Goal: Task Accomplishment & Management: Complete application form

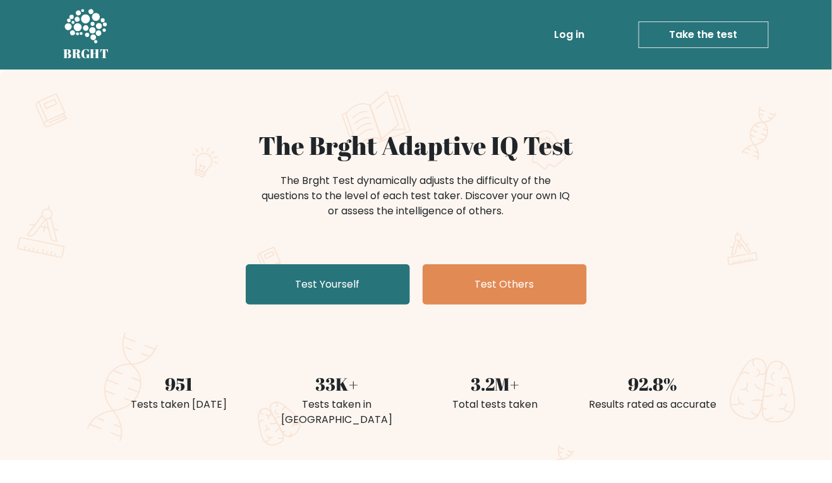
click at [378, 279] on link "Test Yourself" at bounding box center [328, 284] width 164 height 40
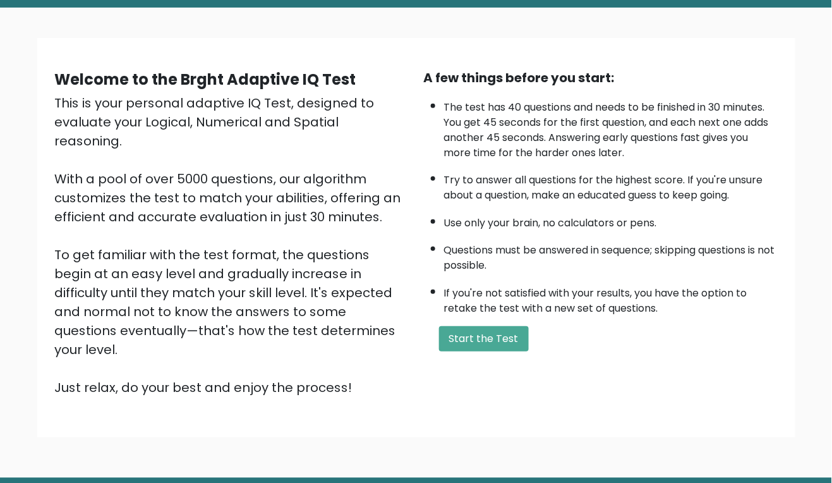
scroll to position [96, 0]
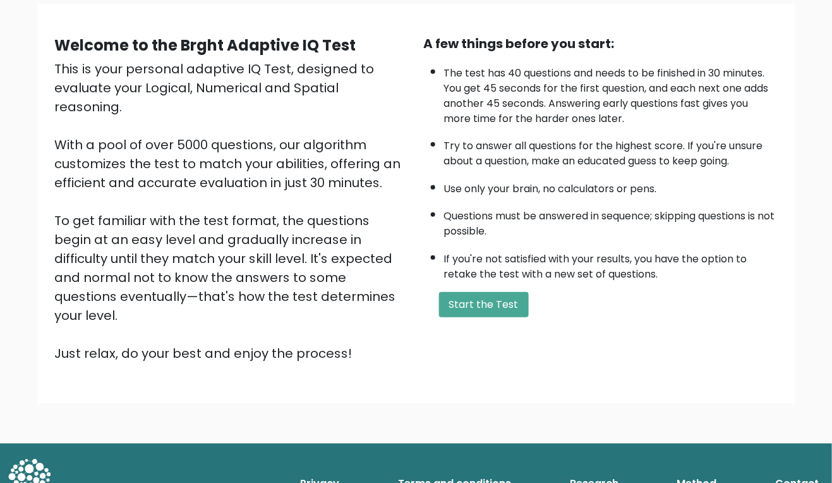
click at [515, 312] on button "Start the Test" at bounding box center [484, 304] width 90 height 25
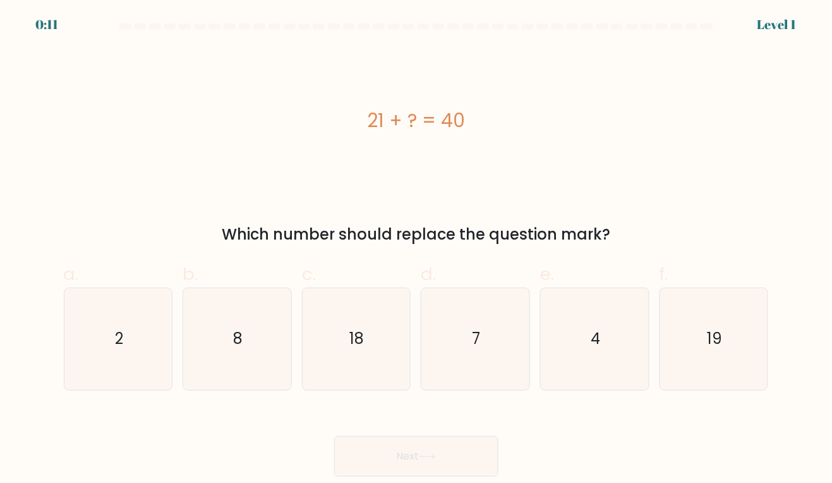
click at [337, 375] on icon "18" at bounding box center [356, 339] width 102 height 102
click at [416, 250] on input "c. 18" at bounding box center [416, 245] width 1 height 8
radio input "true"
click at [726, 361] on icon "19" at bounding box center [714, 339] width 102 height 102
click at [417, 250] on input "f. 19" at bounding box center [416, 245] width 1 height 8
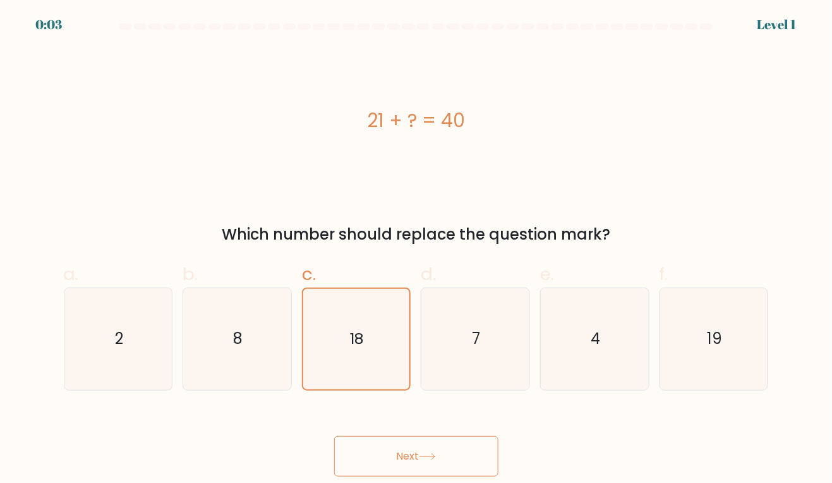
radio input "true"
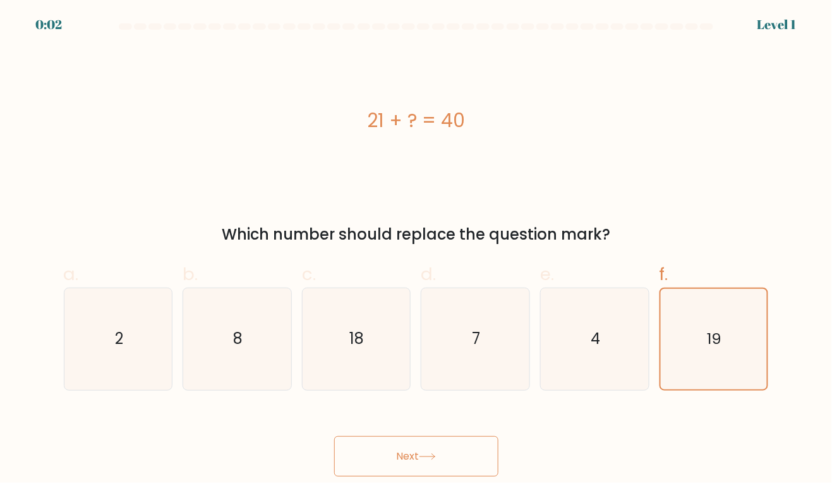
click at [390, 468] on button "Next" at bounding box center [416, 456] width 164 height 40
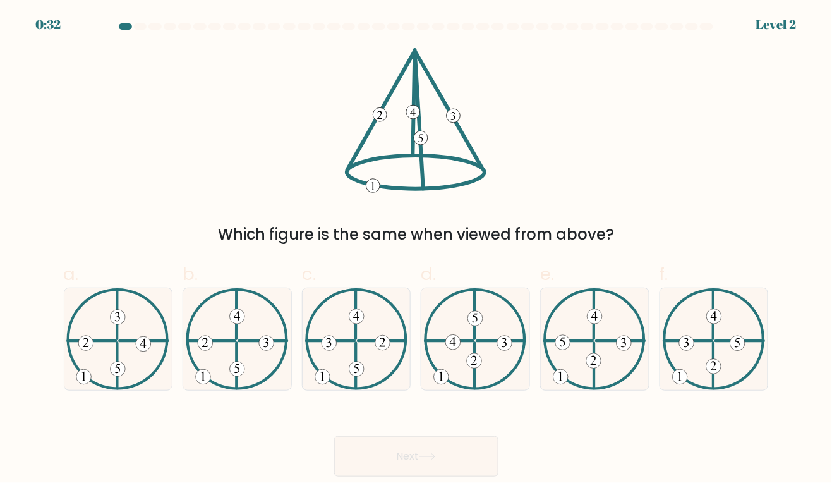
click at [246, 371] on icon at bounding box center [237, 339] width 103 height 102
click at [416, 250] on input "b." at bounding box center [416, 245] width 1 height 8
radio input "true"
click at [469, 462] on button "Next" at bounding box center [416, 456] width 164 height 40
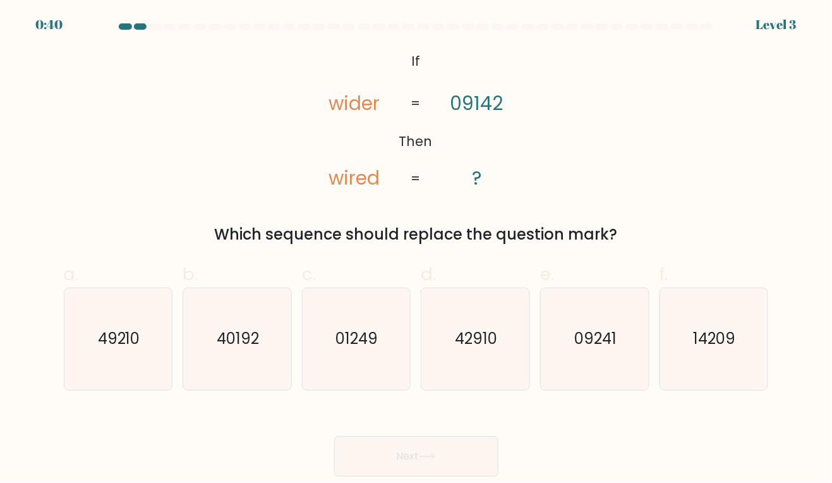
click at [591, 375] on icon "09241" at bounding box center [595, 339] width 102 height 102
click at [417, 250] on input "e. 09241" at bounding box center [416, 245] width 1 height 8
radio input "true"
click at [413, 475] on button "Next" at bounding box center [416, 456] width 164 height 40
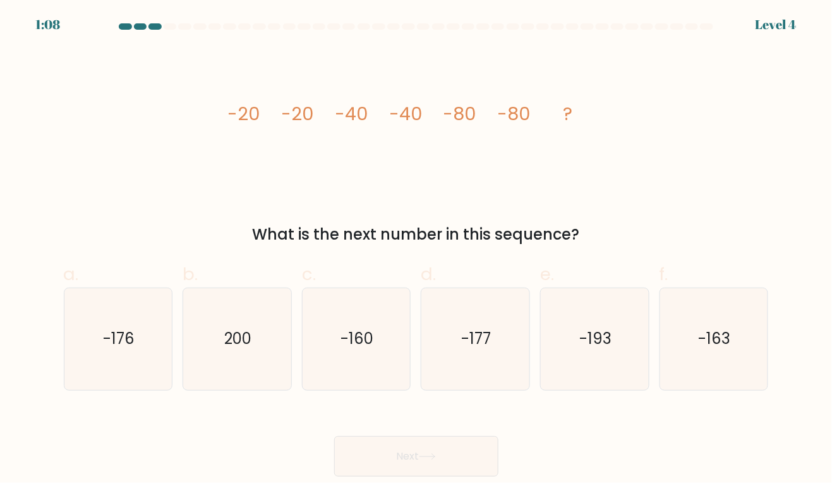
click at [350, 346] on text "-160" at bounding box center [357, 338] width 33 height 21
click at [416, 250] on input "c. -160" at bounding box center [416, 245] width 1 height 8
radio input "true"
click at [379, 470] on button "Next" at bounding box center [416, 456] width 164 height 40
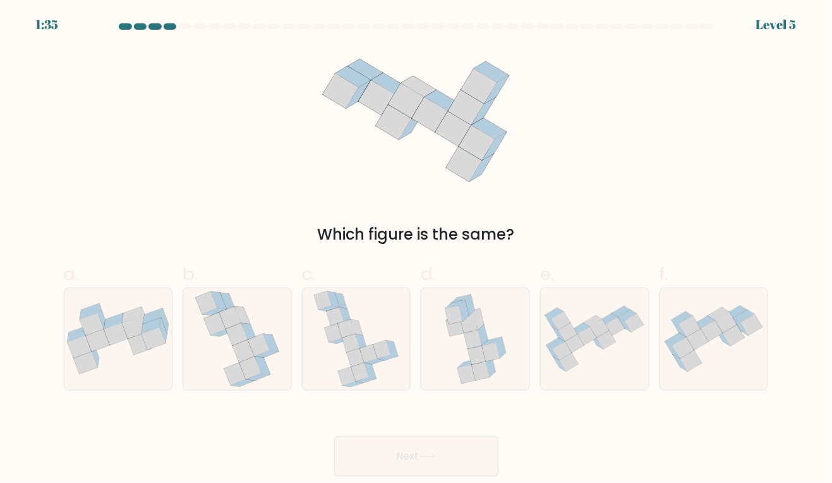
click at [344, 350] on icon at bounding box center [351, 343] width 18 height 18
click at [416, 250] on input "c." at bounding box center [416, 245] width 1 height 8
radio input "true"
click at [387, 462] on button "Next" at bounding box center [416, 456] width 164 height 40
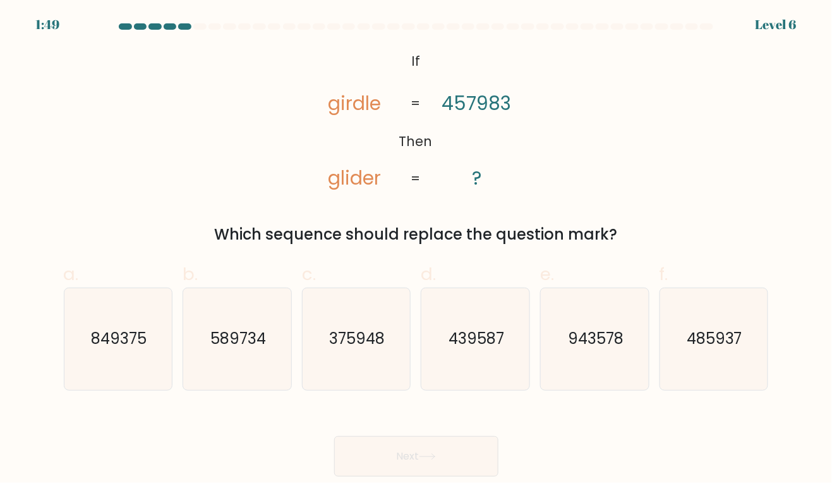
click at [746, 359] on icon "485937" at bounding box center [714, 339] width 102 height 102
click at [417, 250] on input "f. 485937" at bounding box center [416, 245] width 1 height 8
radio input "true"
click at [491, 476] on button "Next" at bounding box center [416, 456] width 164 height 40
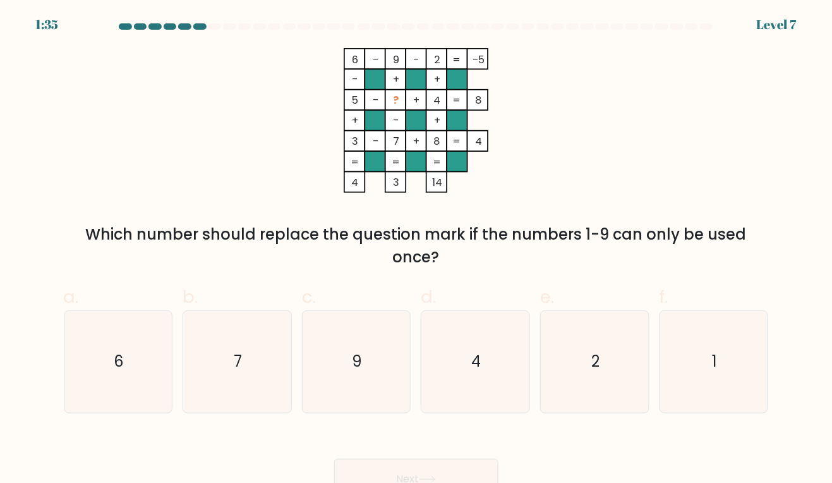
click at [471, 477] on button "Next" at bounding box center [416, 479] width 164 height 40
click at [584, 268] on div "Which number should replace the question mark if the numbers 1-9 can only be us…" at bounding box center [416, 245] width 690 height 45
click at [735, 373] on icon "1" at bounding box center [714, 362] width 102 height 102
click at [417, 250] on input "f. 1" at bounding box center [416, 245] width 1 height 8
radio input "true"
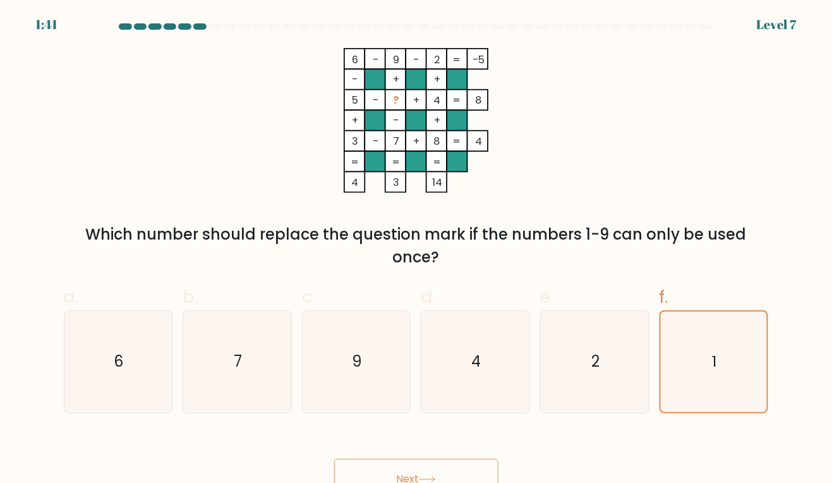
click at [454, 482] on button "Next" at bounding box center [416, 479] width 164 height 40
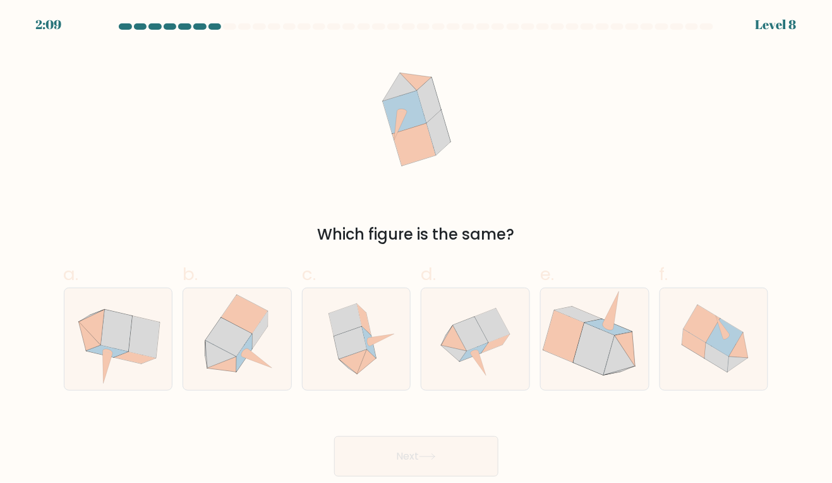
click at [512, 374] on icon at bounding box center [476, 339] width 102 height 102
click at [417, 250] on input "d." at bounding box center [416, 245] width 1 height 8
radio input "true"
click at [475, 467] on button "Next" at bounding box center [416, 456] width 164 height 40
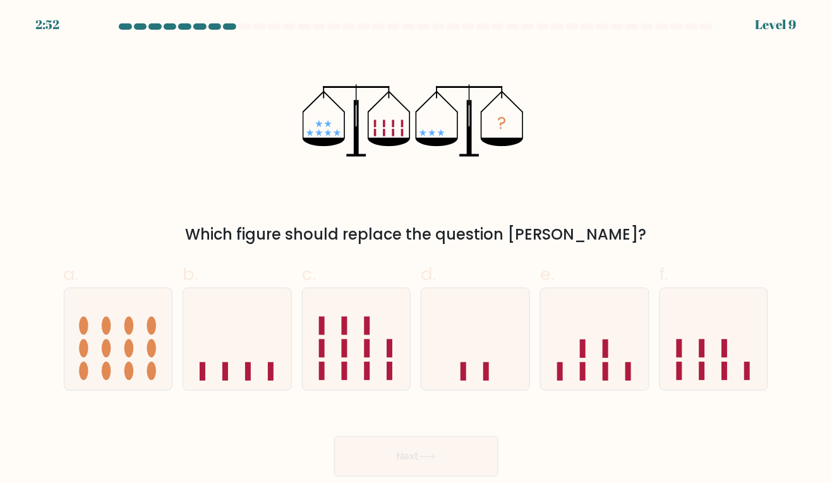
click at [457, 464] on button "Next" at bounding box center [416, 456] width 164 height 40
click at [135, 107] on div "? Which figure should replace the question mark?" at bounding box center [416, 147] width 720 height 198
click at [250, 362] on icon at bounding box center [237, 338] width 108 height 89
click at [416, 250] on input "b." at bounding box center [416, 245] width 1 height 8
radio input "true"
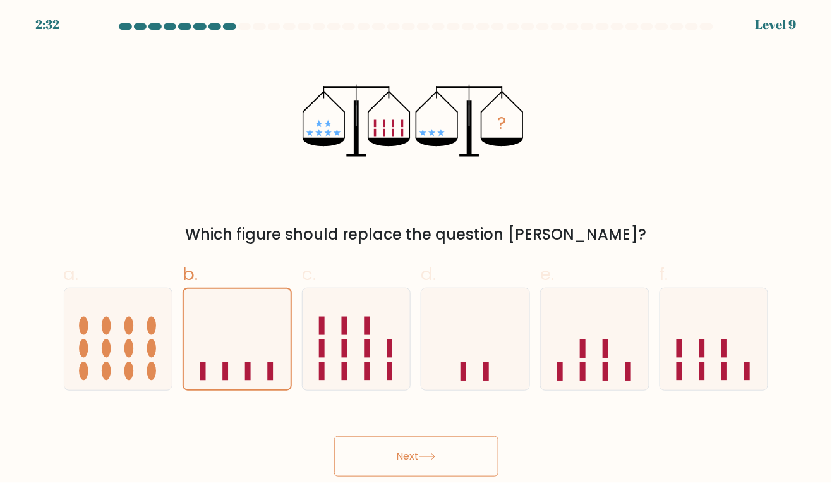
click at [464, 466] on button "Next" at bounding box center [416, 456] width 164 height 40
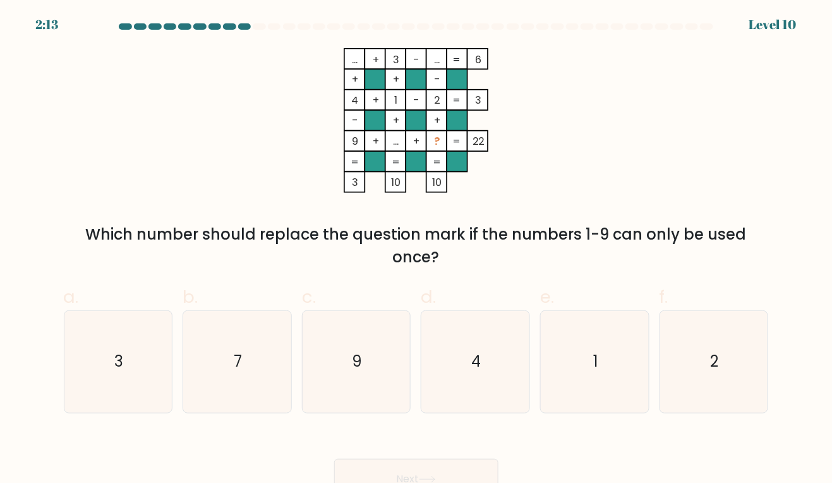
click at [495, 372] on icon "4" at bounding box center [476, 362] width 102 height 102
click at [417, 250] on input "d. 4" at bounding box center [416, 245] width 1 height 8
radio input "true"
click at [477, 482] on button "Next" at bounding box center [416, 479] width 164 height 40
click at [467, 482] on button "Next" at bounding box center [416, 479] width 164 height 40
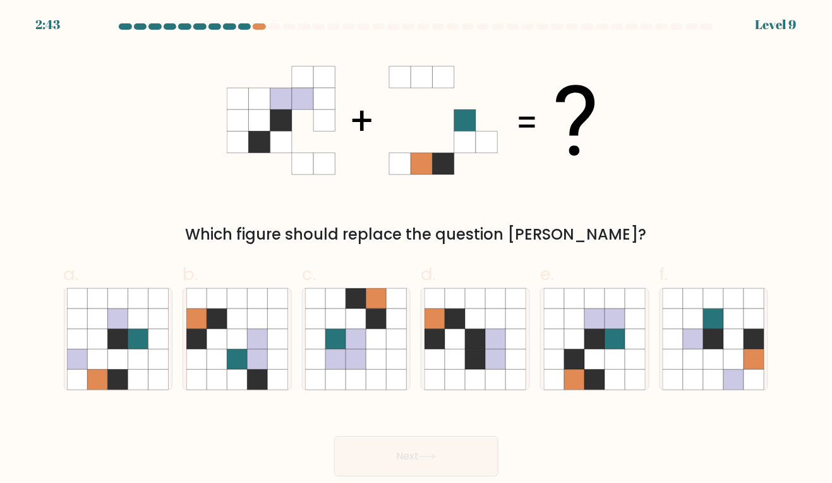
click at [607, 348] on icon at bounding box center [615, 338] width 20 height 20
click at [417, 250] on input "e." at bounding box center [416, 245] width 1 height 8
radio input "true"
click at [428, 476] on button "Next" at bounding box center [416, 456] width 164 height 40
click at [463, 454] on button "Next" at bounding box center [416, 456] width 164 height 40
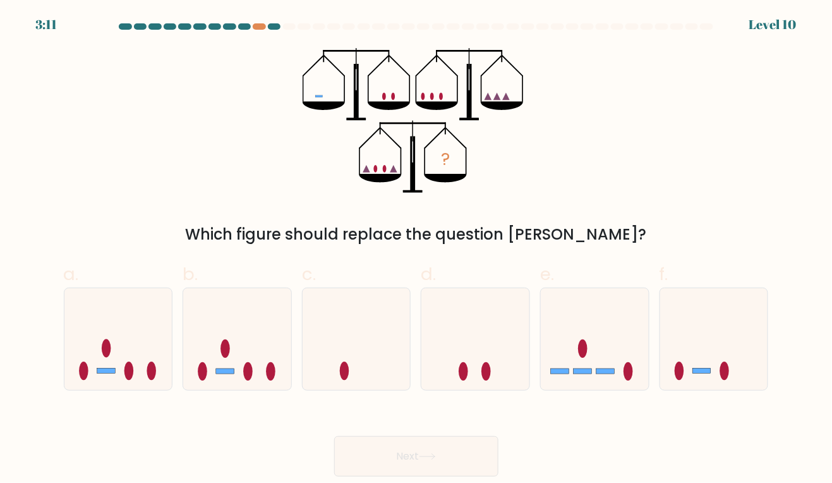
click at [716, 366] on icon at bounding box center [714, 338] width 108 height 89
click at [417, 250] on input "f." at bounding box center [416, 245] width 1 height 8
radio input "true"
click at [436, 460] on icon at bounding box center [427, 456] width 17 height 7
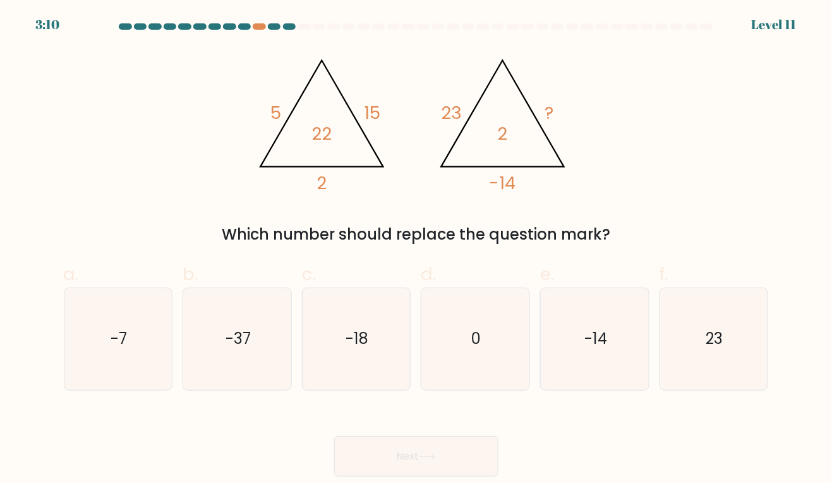
click at [467, 471] on button "Next" at bounding box center [416, 456] width 164 height 40
click at [582, 167] on icon "@import url('https://fonts.googleapis.com/css?family=Abril+Fatface:400,100,100i…" at bounding box center [416, 120] width 333 height 145
click at [473, 349] on text "0" at bounding box center [476, 338] width 9 height 21
click at [417, 250] on input "d. 0" at bounding box center [416, 245] width 1 height 8
radio input "true"
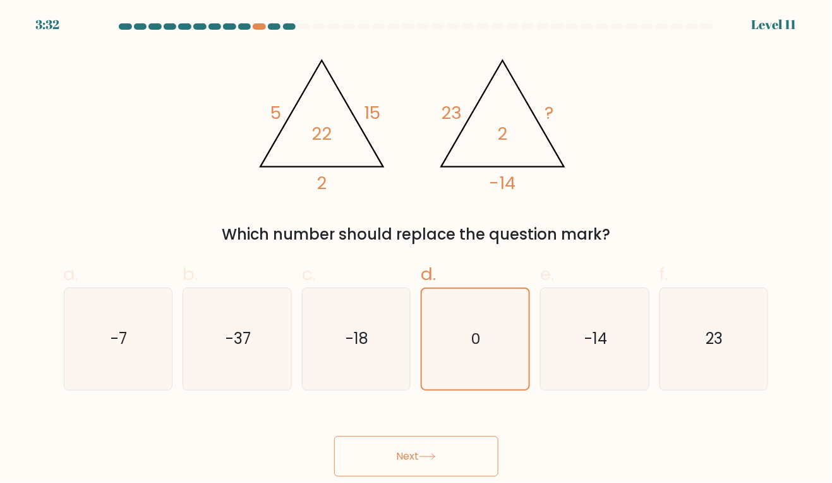
click at [485, 471] on button "Next" at bounding box center [416, 456] width 164 height 40
click at [481, 466] on button "Next" at bounding box center [416, 456] width 164 height 40
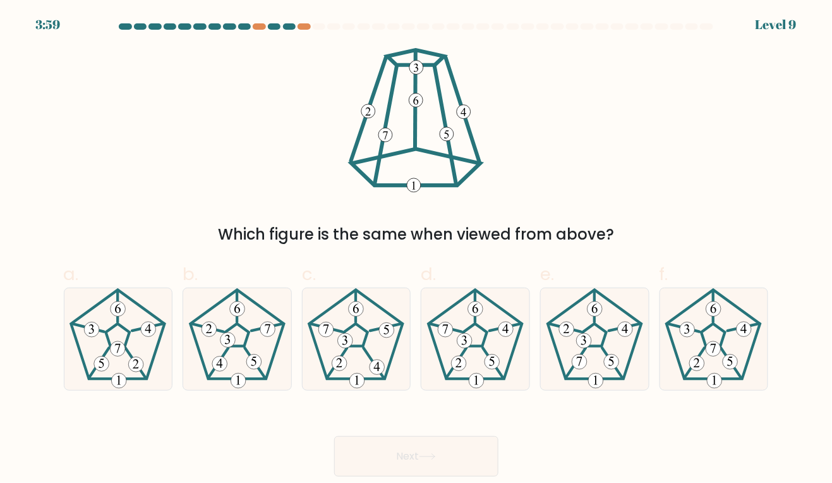
click at [374, 332] on icon at bounding box center [356, 339] width 102 height 102
click at [416, 250] on input "c." at bounding box center [416, 245] width 1 height 8
radio input "true"
click at [459, 464] on button "Next" at bounding box center [416, 456] width 164 height 40
click at [475, 474] on button "Next" at bounding box center [416, 456] width 164 height 40
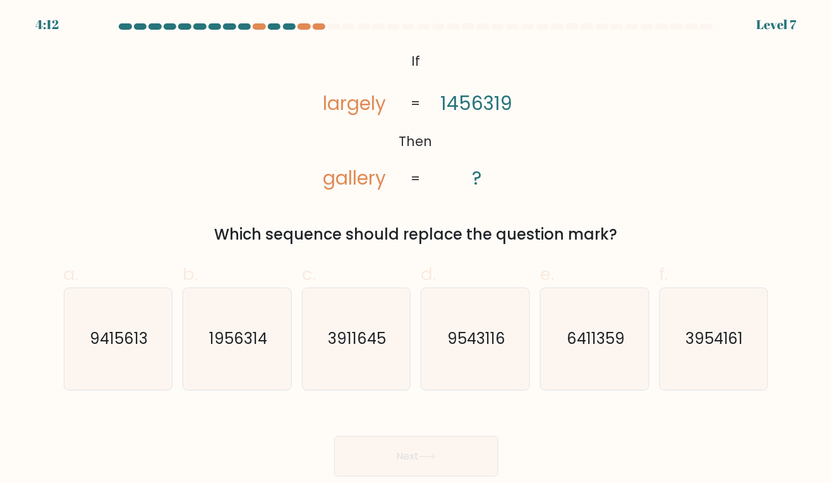
click at [605, 347] on text "6411359" at bounding box center [596, 338] width 58 height 21
click at [417, 250] on input "e. 6411359" at bounding box center [416, 245] width 1 height 8
radio input "true"
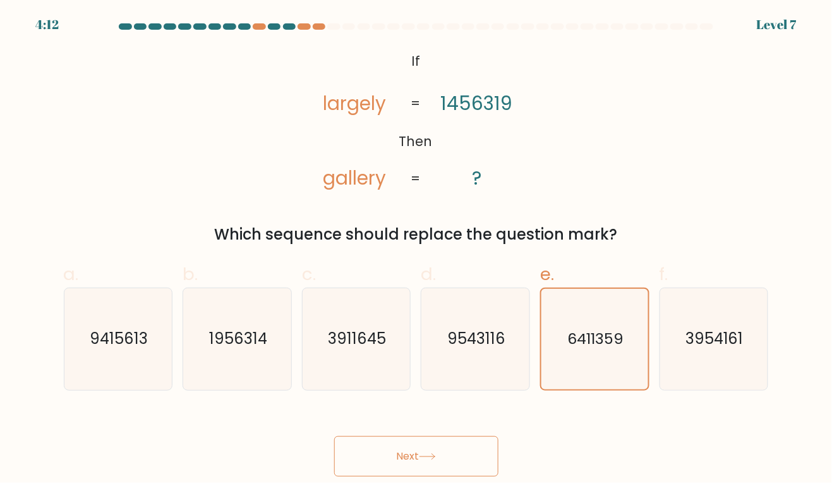
click at [365, 450] on button "Next" at bounding box center [416, 456] width 164 height 40
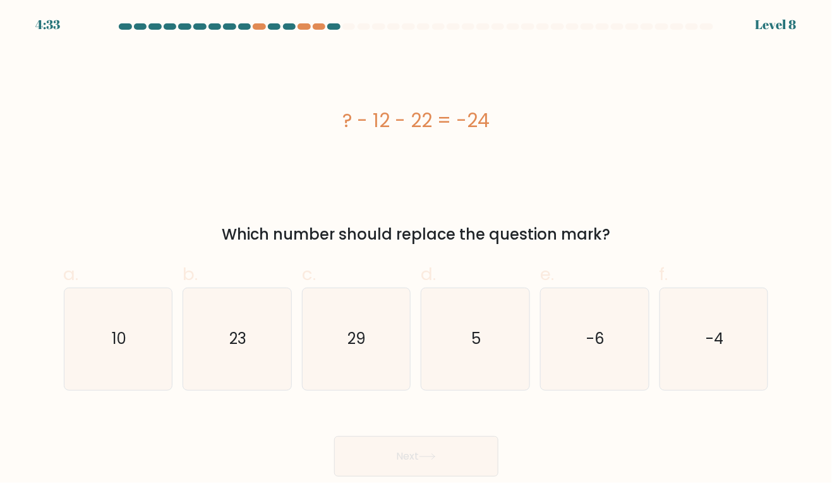
click at [383, 359] on icon "29" at bounding box center [356, 339] width 102 height 102
click at [416, 250] on input "c. 29" at bounding box center [416, 245] width 1 height 8
radio input "true"
click at [461, 476] on button "Next" at bounding box center [416, 456] width 164 height 40
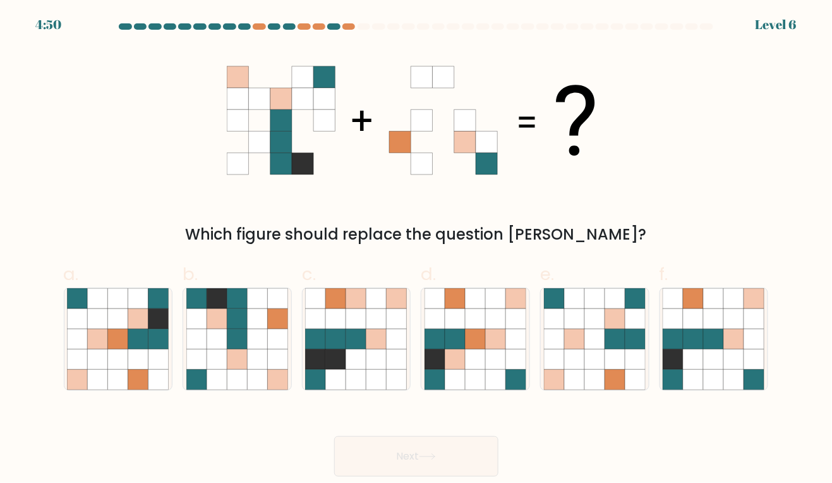
click at [340, 366] on icon at bounding box center [336, 359] width 20 height 20
click at [416, 250] on input "c." at bounding box center [416, 245] width 1 height 8
radio input "true"
click at [355, 476] on button "Next" at bounding box center [416, 456] width 164 height 40
click at [373, 462] on button "Next" at bounding box center [416, 456] width 164 height 40
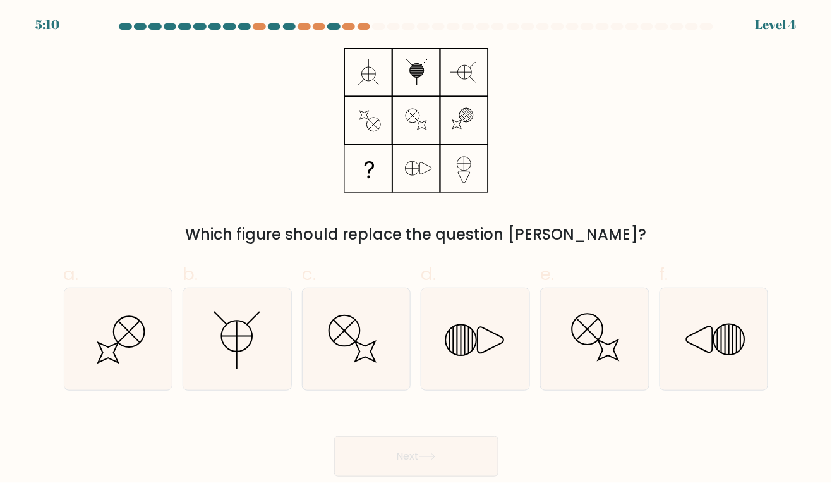
click at [521, 340] on icon at bounding box center [476, 339] width 102 height 102
click at [417, 250] on input "d." at bounding box center [416, 245] width 1 height 8
radio input "true"
click at [378, 455] on button "Next" at bounding box center [416, 456] width 164 height 40
click at [384, 464] on button "Next" at bounding box center [416, 456] width 164 height 40
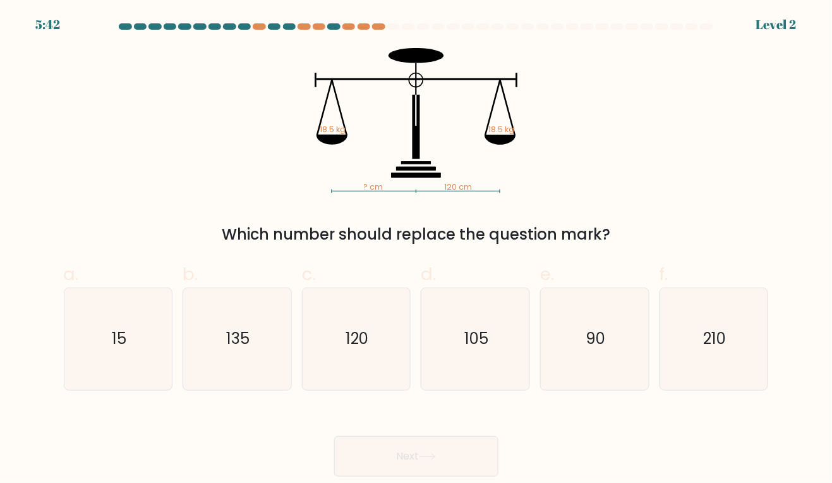
click at [521, 347] on icon "105" at bounding box center [476, 339] width 102 height 102
click at [417, 250] on input "d. 105" at bounding box center [416, 245] width 1 height 8
radio input "true"
click at [488, 469] on button "Next" at bounding box center [416, 456] width 164 height 40
click at [479, 460] on button "Next" at bounding box center [416, 456] width 164 height 40
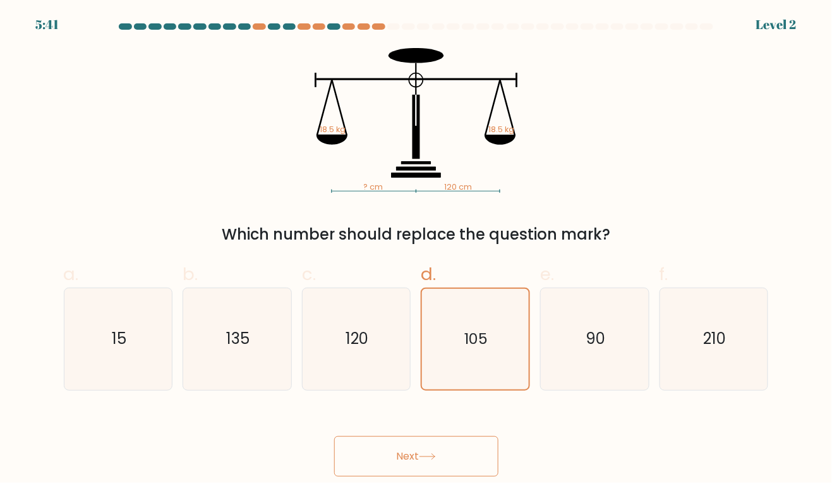
click at [464, 469] on button "Next" at bounding box center [416, 456] width 164 height 40
click at [449, 476] on button "Next" at bounding box center [416, 456] width 164 height 40
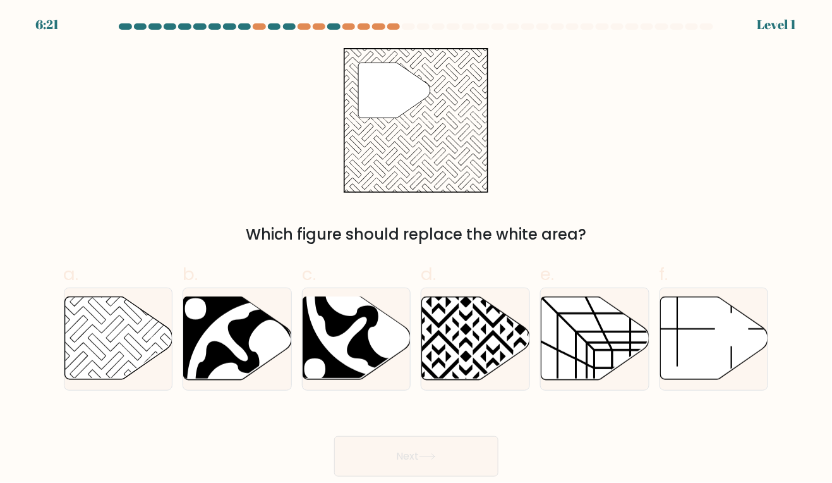
click at [115, 332] on icon at bounding box center [118, 338] width 108 height 83
click at [416, 250] on input "a." at bounding box center [416, 245] width 1 height 8
radio input "true"
click at [453, 449] on button "Next" at bounding box center [416, 456] width 164 height 40
click at [455, 460] on button "Next" at bounding box center [416, 456] width 164 height 40
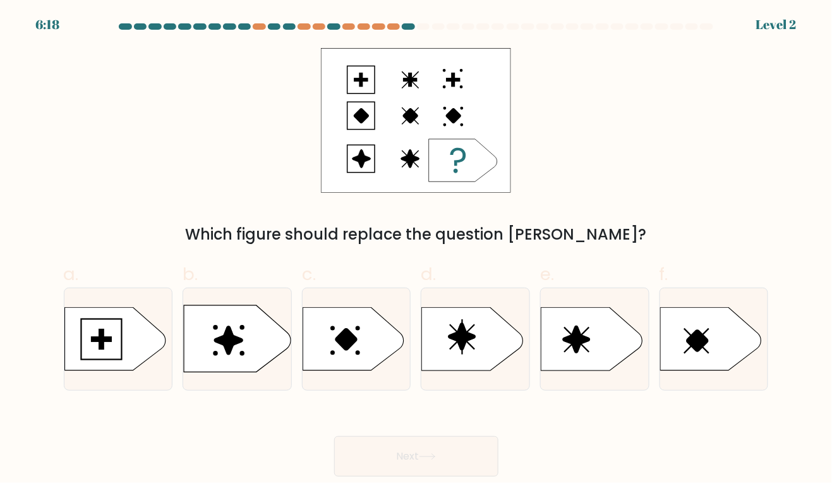
click at [473, 476] on button "Next" at bounding box center [416, 456] width 164 height 40
click at [98, 188] on div "Which figure should replace the question mark?" at bounding box center [416, 147] width 720 height 198
click at [208, 329] on icon at bounding box center [237, 339] width 107 height 66
click at [416, 250] on input "b." at bounding box center [416, 245] width 1 height 8
radio input "true"
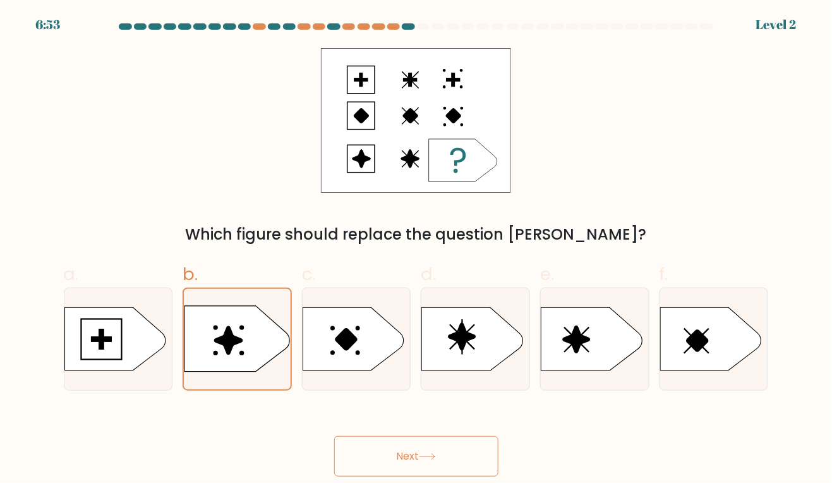
click at [455, 475] on button "Next" at bounding box center [416, 456] width 164 height 40
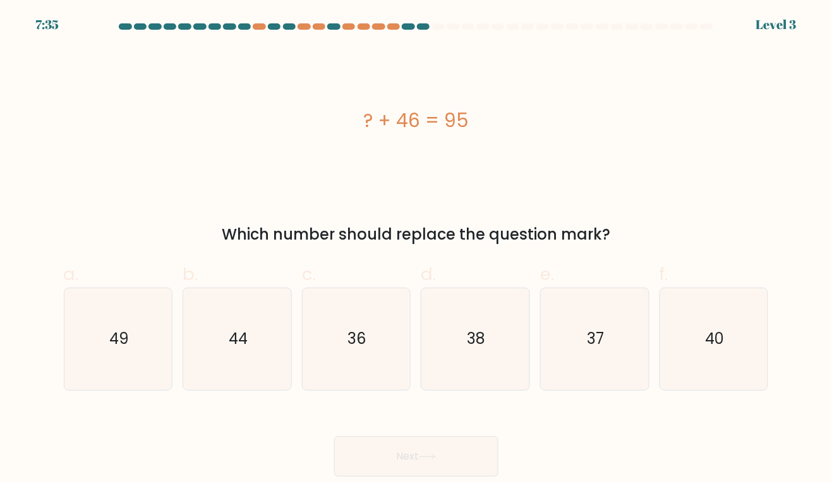
click at [108, 166] on div "? + 46 = 95" at bounding box center [416, 120] width 705 height 145
click at [220, 350] on icon "44" at bounding box center [237, 339] width 102 height 102
click at [416, 250] on input "b. 44" at bounding box center [416, 245] width 1 height 8
radio input "true"
click at [466, 466] on button "Next" at bounding box center [416, 456] width 164 height 40
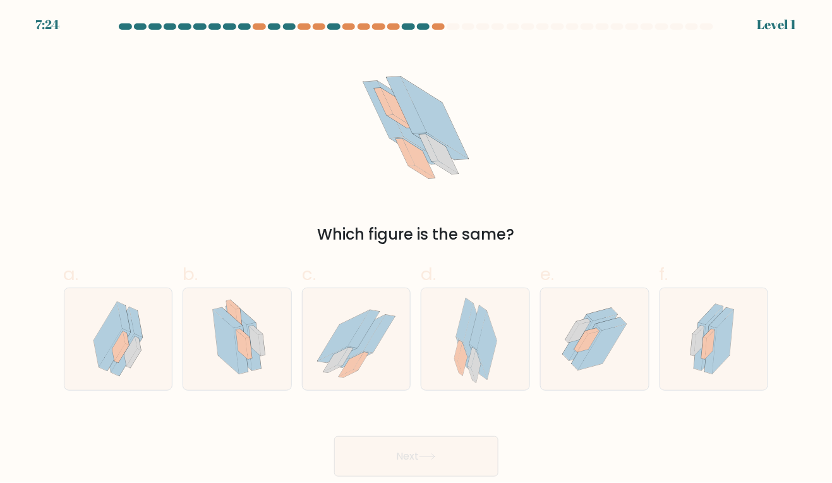
click at [440, 463] on button "Next" at bounding box center [416, 456] width 164 height 40
click at [600, 165] on div "Which figure is the same?" at bounding box center [416, 147] width 720 height 198
click at [224, 332] on icon at bounding box center [226, 342] width 26 height 64
click at [416, 250] on input "b." at bounding box center [416, 245] width 1 height 8
radio input "true"
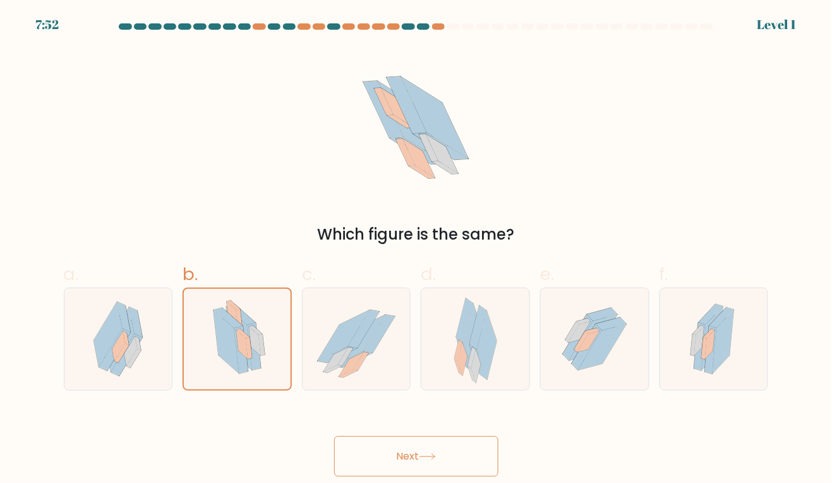
click at [447, 476] on button "Next" at bounding box center [416, 456] width 164 height 40
click at [443, 462] on button "Next" at bounding box center [416, 456] width 164 height 40
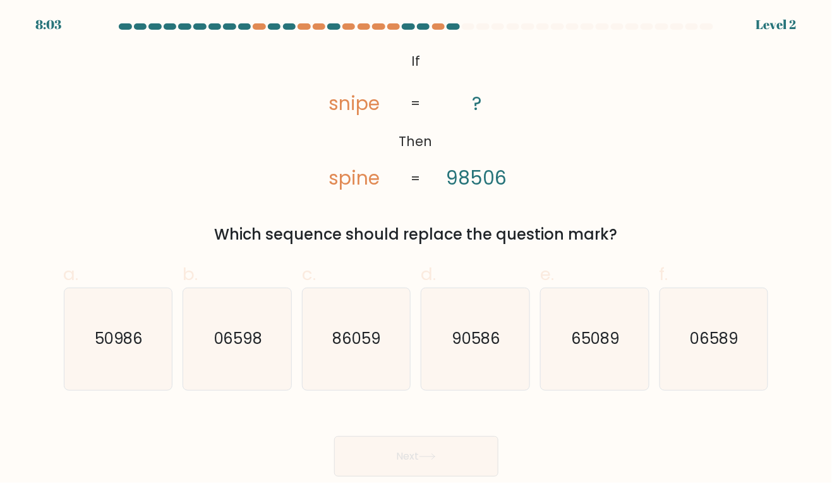
click at [497, 375] on icon "90586" at bounding box center [476, 339] width 102 height 102
click at [417, 250] on input "d. 90586" at bounding box center [416, 245] width 1 height 8
radio input "true"
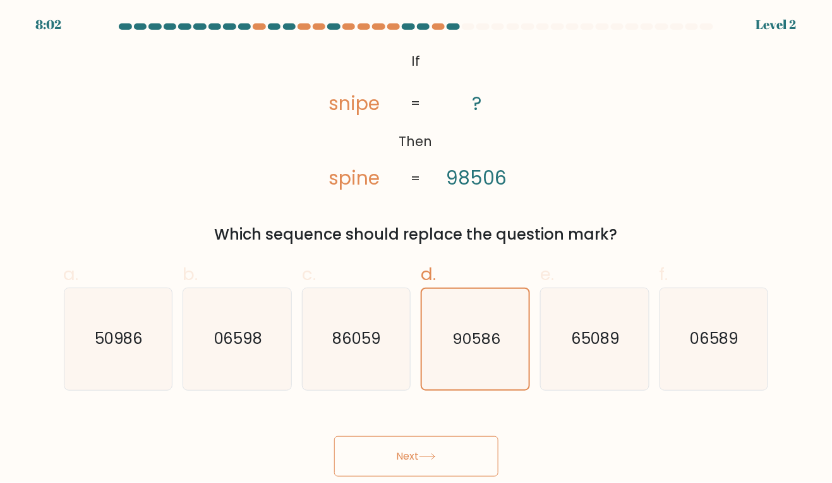
click at [491, 470] on button "Next" at bounding box center [416, 456] width 164 height 40
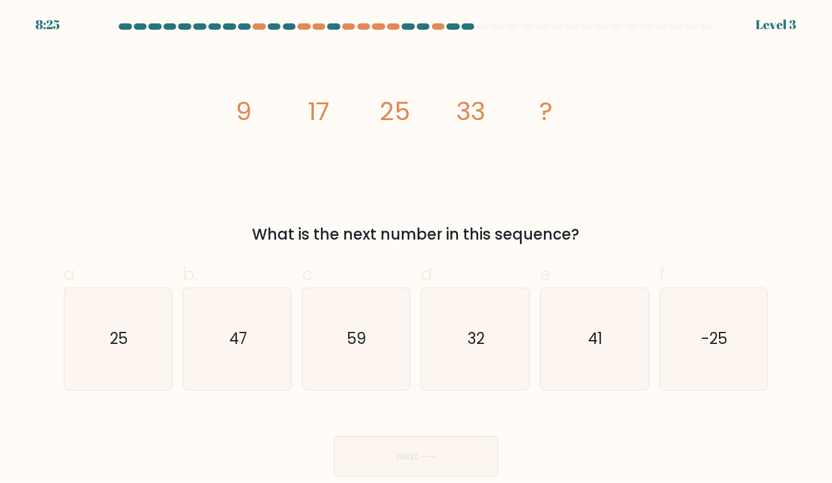
click at [599, 380] on icon "41" at bounding box center [595, 339] width 102 height 102
click at [417, 250] on input "e. 41" at bounding box center [416, 245] width 1 height 8
radio input "true"
click at [467, 464] on button "Next" at bounding box center [416, 456] width 164 height 40
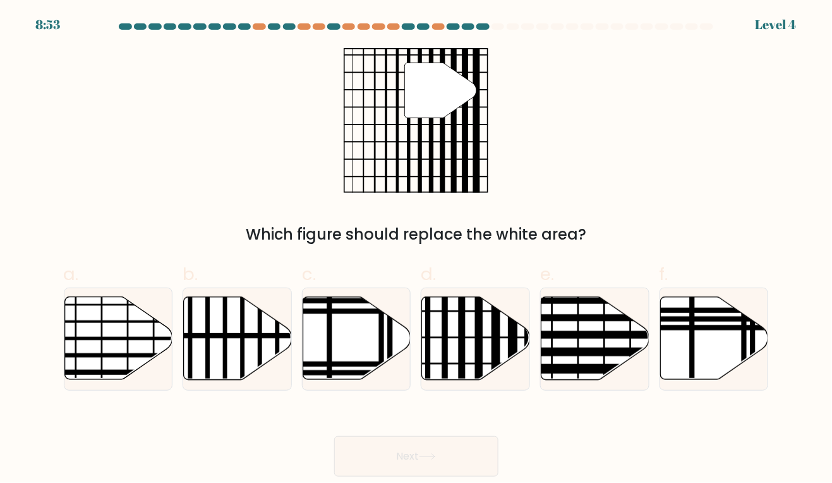
click at [479, 356] on line at bounding box center [479, 383] width 0 height 217
click at [417, 250] on input "d." at bounding box center [416, 245] width 1 height 8
radio input "true"
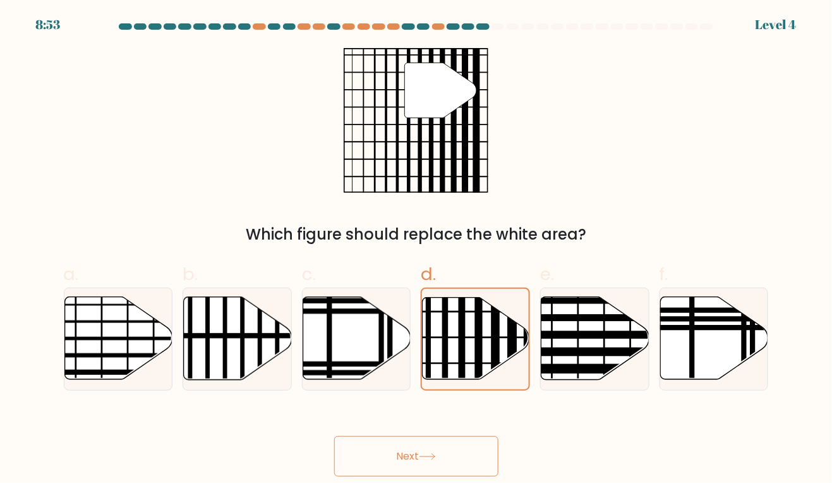
click at [470, 461] on button "Next" at bounding box center [416, 456] width 164 height 40
click at [450, 476] on button "Next" at bounding box center [416, 456] width 164 height 40
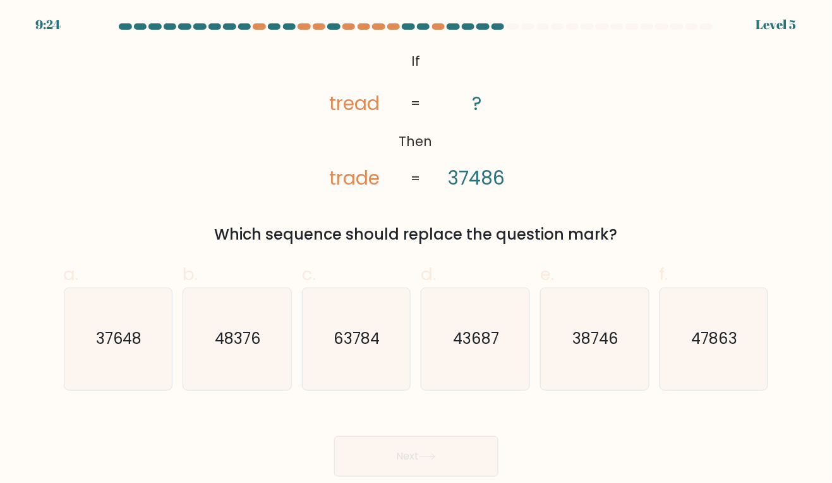
click at [112, 343] on text "37648" at bounding box center [119, 338] width 46 height 21
click at [416, 250] on input "a. 37648" at bounding box center [416, 245] width 1 height 8
radio input "true"
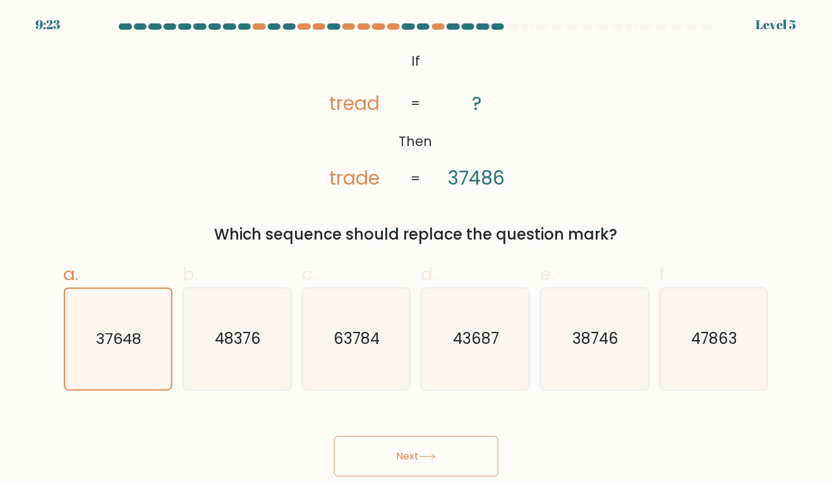
click at [479, 472] on button "Next" at bounding box center [416, 456] width 164 height 40
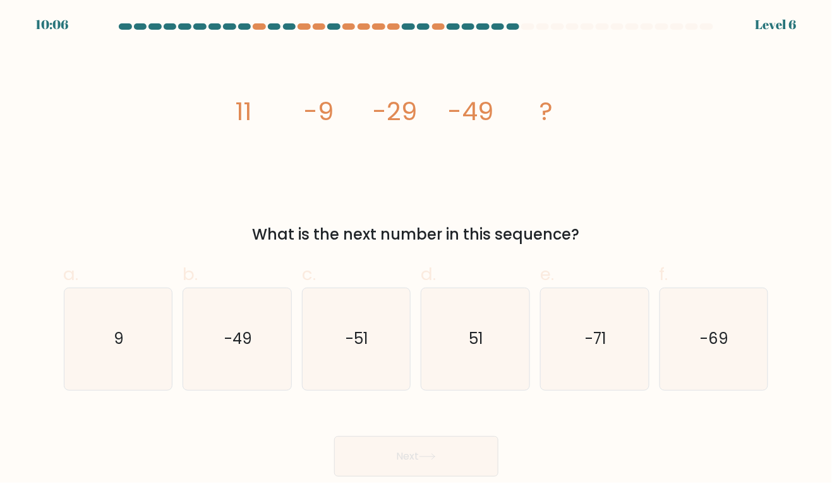
click at [627, 186] on div "image/svg+xml 11 -9 -29 -49 ? What is the next number in this sequence?" at bounding box center [416, 147] width 720 height 198
click at [699, 333] on icon "-69" at bounding box center [714, 339] width 102 height 102
click at [417, 250] on input "f. -69" at bounding box center [416, 245] width 1 height 8
radio input "true"
click at [490, 476] on button "Next" at bounding box center [416, 456] width 164 height 40
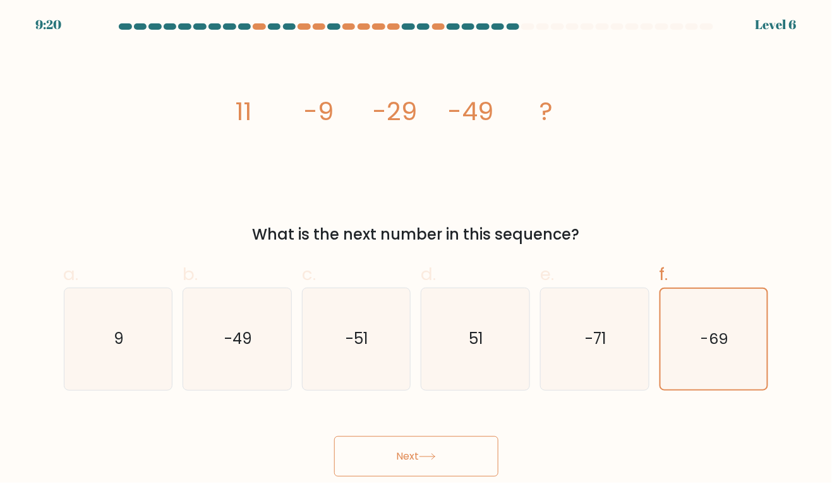
click at [478, 475] on button "Next" at bounding box center [416, 456] width 164 height 40
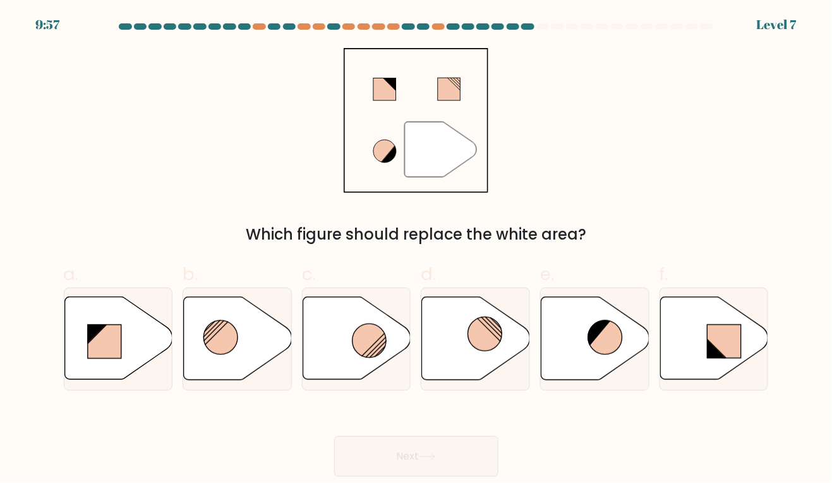
click at [478, 339] on circle at bounding box center [485, 334] width 34 height 34
click at [417, 250] on input "d." at bounding box center [416, 245] width 1 height 8
radio input "true"
click at [481, 476] on button "Next" at bounding box center [416, 456] width 164 height 40
click at [474, 476] on button "Next" at bounding box center [416, 456] width 164 height 40
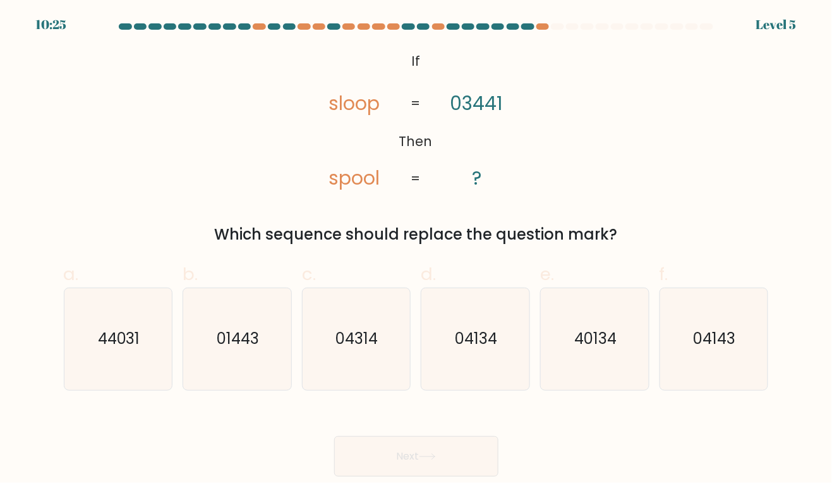
click at [255, 349] on text "01443" at bounding box center [238, 338] width 42 height 21
click at [416, 250] on input "b. 01443" at bounding box center [416, 245] width 1 height 8
radio input "true"
click at [449, 468] on button "Next" at bounding box center [416, 456] width 164 height 40
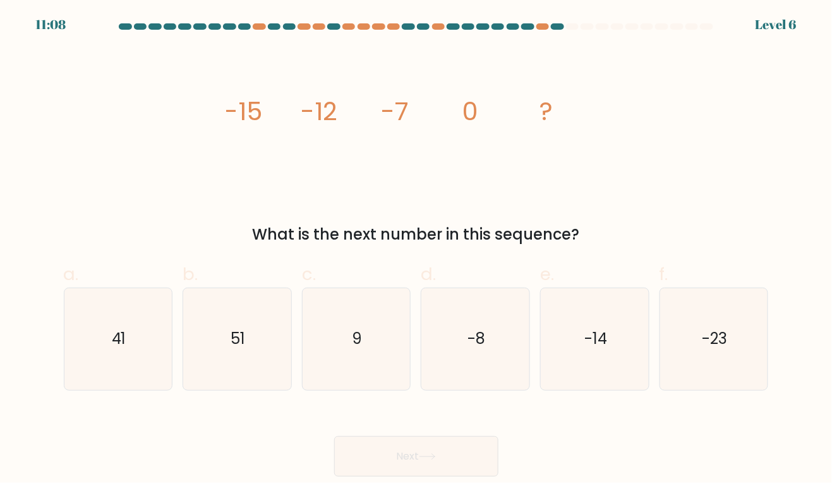
click at [649, 114] on div "image/svg+xml -15 -12 -7 0 ? What is the next number in this sequence?" at bounding box center [416, 147] width 720 height 198
click at [328, 306] on icon "9" at bounding box center [356, 339] width 102 height 102
click at [416, 250] on input "c. 9" at bounding box center [416, 245] width 1 height 8
radio input "true"
click at [476, 462] on button "Next" at bounding box center [416, 456] width 164 height 40
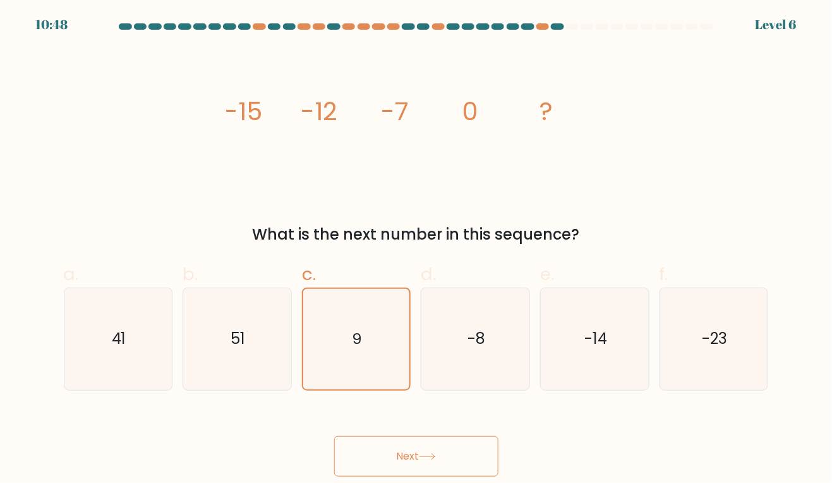
click at [459, 473] on button "Next" at bounding box center [416, 456] width 164 height 40
click at [444, 469] on button "Next" at bounding box center [416, 456] width 164 height 40
click at [447, 453] on button "Next" at bounding box center [416, 456] width 164 height 40
click at [444, 472] on button "Next" at bounding box center [416, 456] width 164 height 40
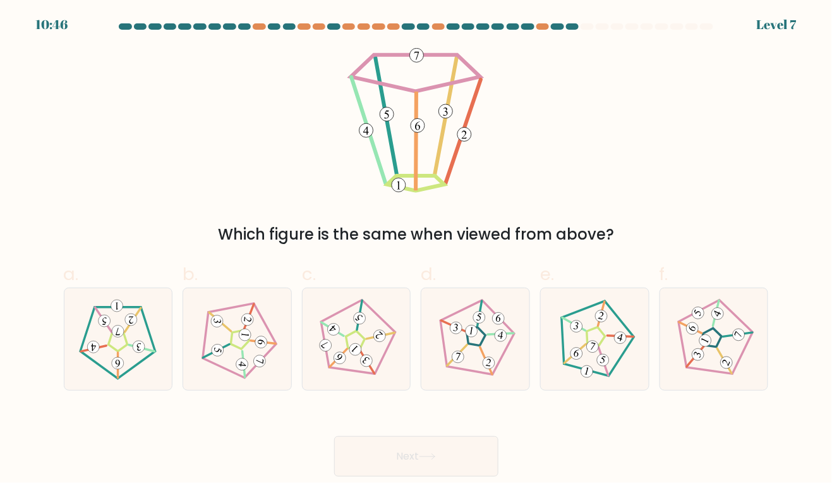
click at [402, 448] on button "Next" at bounding box center [416, 456] width 164 height 40
click at [205, 166] on div "Which figure is the same when viewed from above?" at bounding box center [416, 147] width 720 height 198
click at [599, 359] on 371 at bounding box center [604, 361] width 22 height 28
click at [417, 250] on input "e." at bounding box center [416, 245] width 1 height 8
radio input "true"
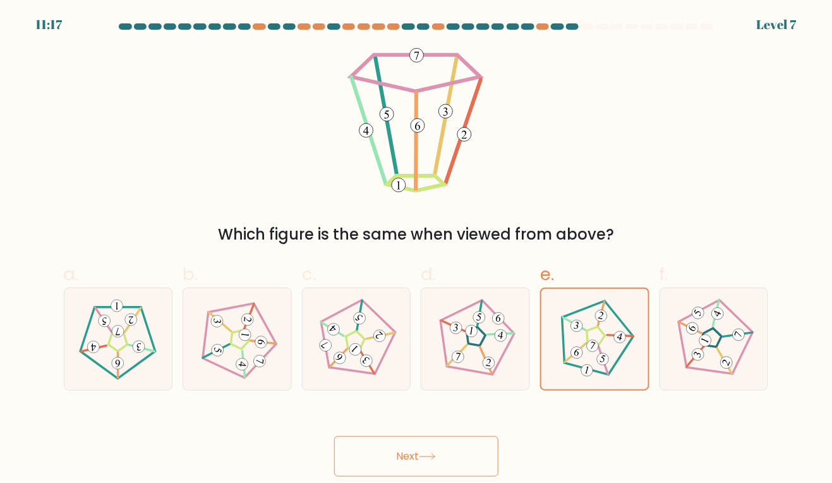
click at [479, 453] on button "Next" at bounding box center [416, 456] width 164 height 40
click at [460, 467] on button "Next" at bounding box center [416, 456] width 164 height 40
click at [430, 455] on button "Next" at bounding box center [416, 456] width 164 height 40
click at [409, 476] on button "Next" at bounding box center [416, 456] width 164 height 40
click at [396, 462] on button "Next" at bounding box center [416, 456] width 164 height 40
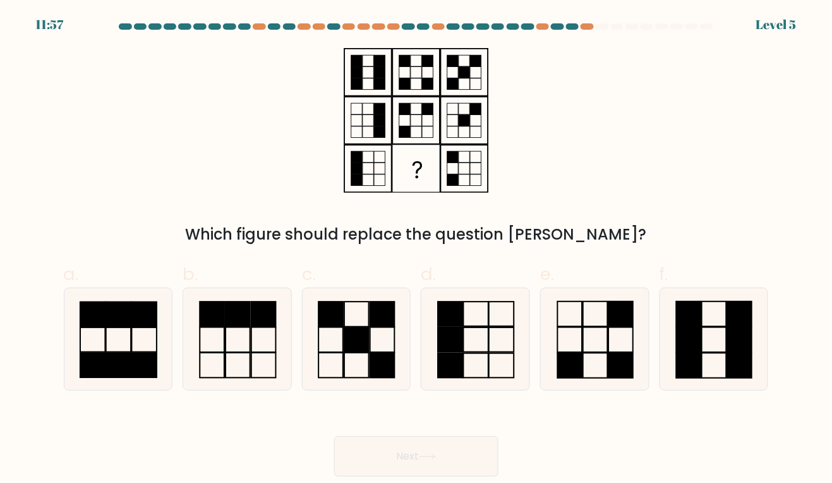
click at [193, 157] on div "Which figure should replace the question mark?" at bounding box center [416, 147] width 720 height 198
click at [605, 335] on icon at bounding box center [595, 339] width 102 height 102
click at [417, 250] on input "e." at bounding box center [416, 245] width 1 height 8
radio input "true"
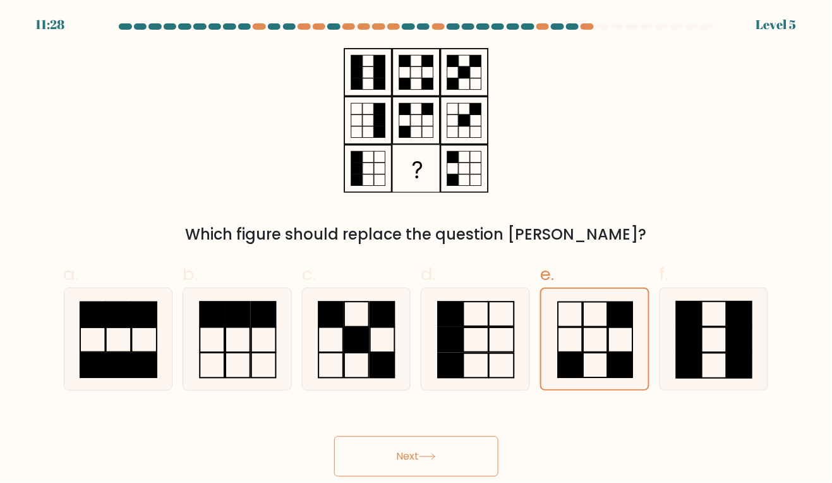
click at [453, 472] on button "Next" at bounding box center [416, 456] width 164 height 40
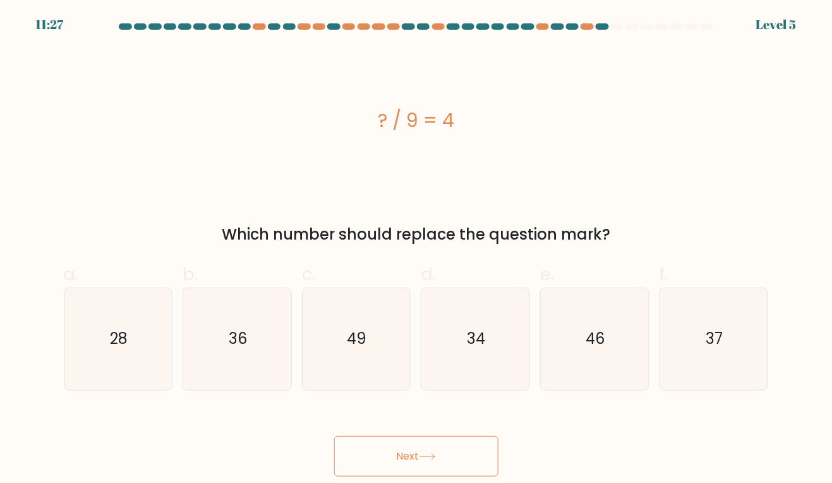
click at [474, 476] on button "Next" at bounding box center [416, 456] width 164 height 40
click at [219, 354] on icon "36" at bounding box center [237, 339] width 102 height 102
click at [416, 250] on input "b. 36" at bounding box center [416, 245] width 1 height 8
radio input "true"
click at [462, 471] on button "Next" at bounding box center [416, 456] width 164 height 40
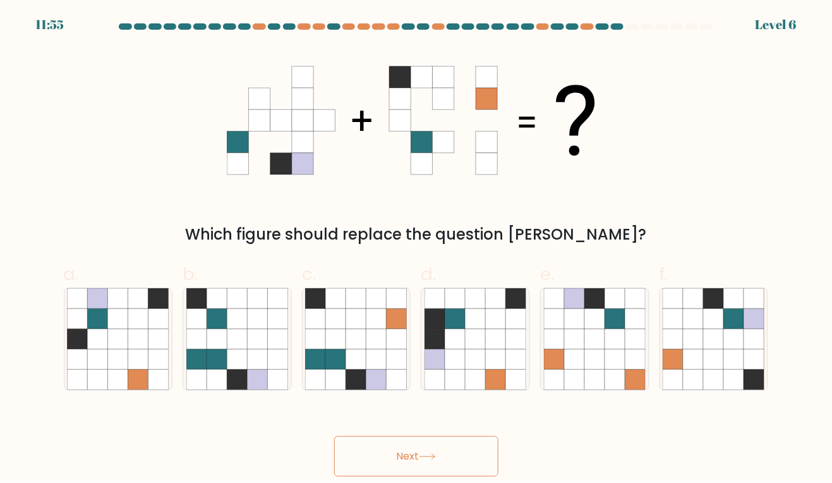
click at [469, 476] on button "Next" at bounding box center [416, 456] width 164 height 40
click at [364, 346] on icon at bounding box center [356, 338] width 20 height 20
click at [416, 250] on input "c." at bounding box center [416, 245] width 1 height 8
radio input "true"
click at [428, 475] on button "Next" at bounding box center [416, 456] width 164 height 40
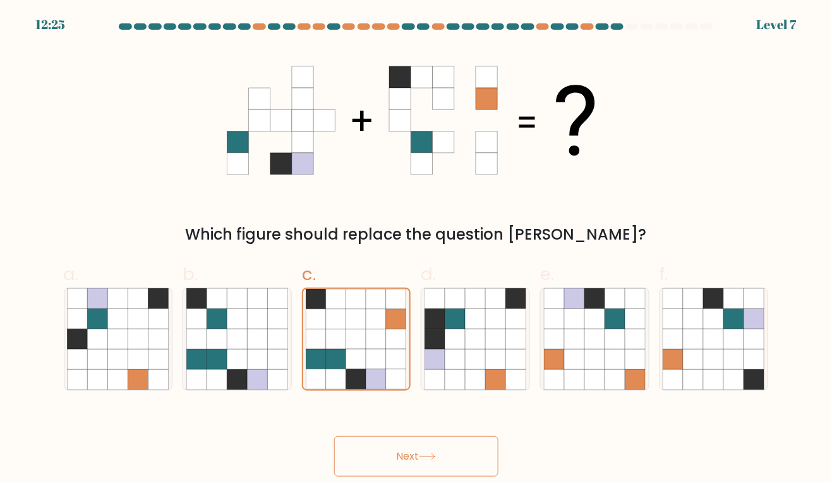
click at [434, 460] on icon at bounding box center [427, 456] width 17 height 7
click at [457, 454] on button "Next" at bounding box center [416, 456] width 164 height 40
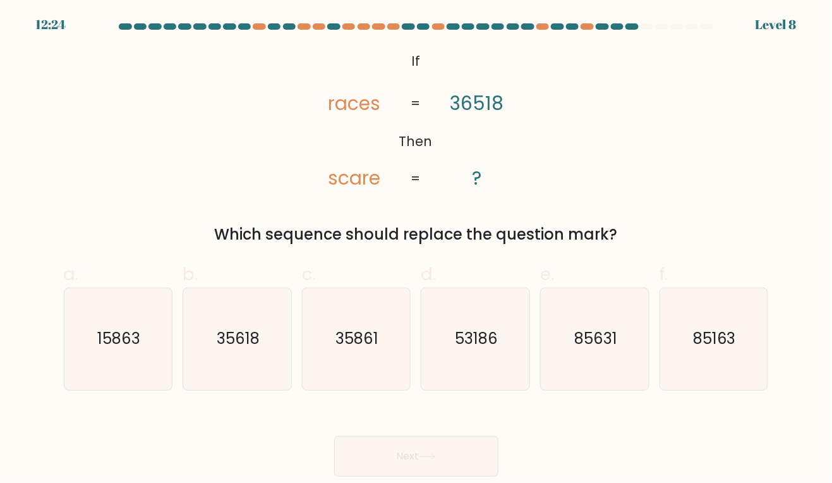
click at [474, 464] on button "Next" at bounding box center [416, 456] width 164 height 40
click at [140, 143] on div "@import url('https://fonts.googleapis.com/css?family=Abril+Fatface:400,100,100i…" at bounding box center [416, 147] width 720 height 198
click at [605, 349] on text "85631" at bounding box center [595, 338] width 43 height 21
click at [417, 250] on input "e. 85631" at bounding box center [416, 245] width 1 height 8
radio input "true"
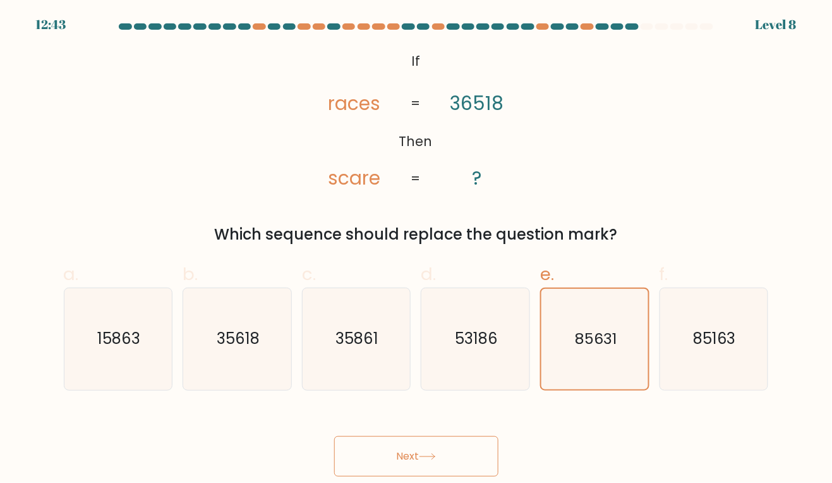
click at [462, 476] on button "Next" at bounding box center [416, 456] width 164 height 40
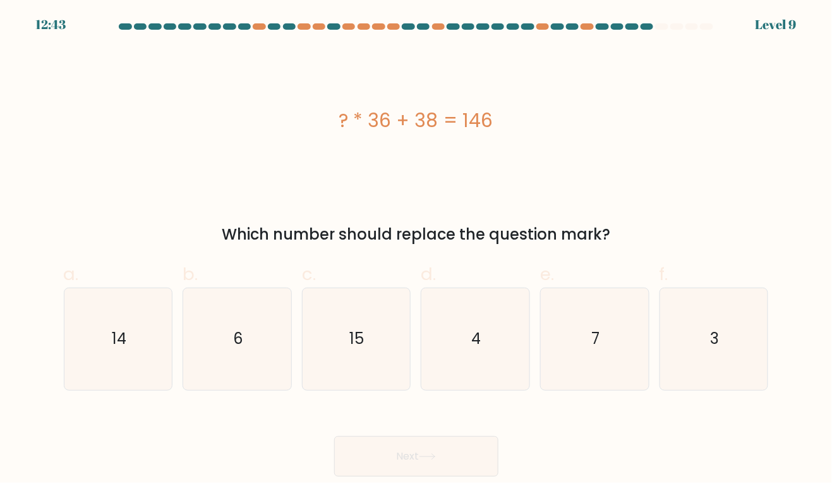
click at [456, 467] on button "Next" at bounding box center [416, 456] width 164 height 40
click at [191, 135] on div "? * 36 + 38 = 146" at bounding box center [416, 120] width 705 height 28
click at [722, 330] on icon "3" at bounding box center [714, 339] width 102 height 102
click at [417, 250] on input "f. 3" at bounding box center [416, 245] width 1 height 8
radio input "true"
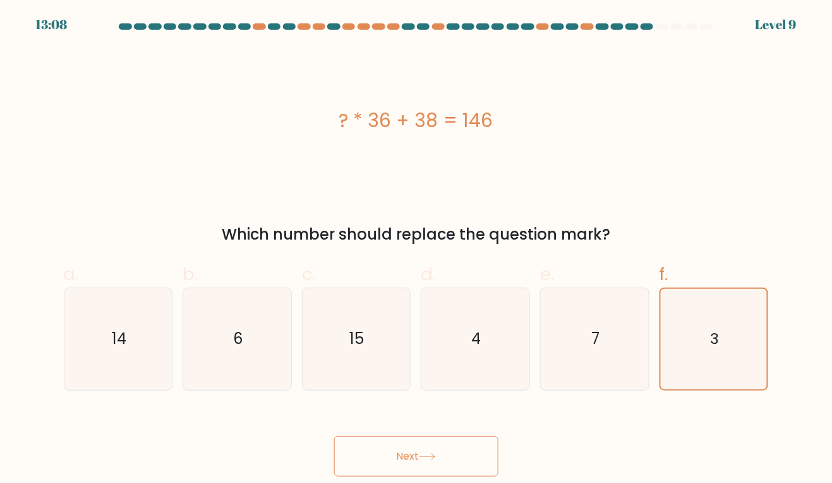
click at [479, 454] on button "Next" at bounding box center [416, 456] width 164 height 40
click at [464, 474] on button "Next" at bounding box center [416, 456] width 164 height 40
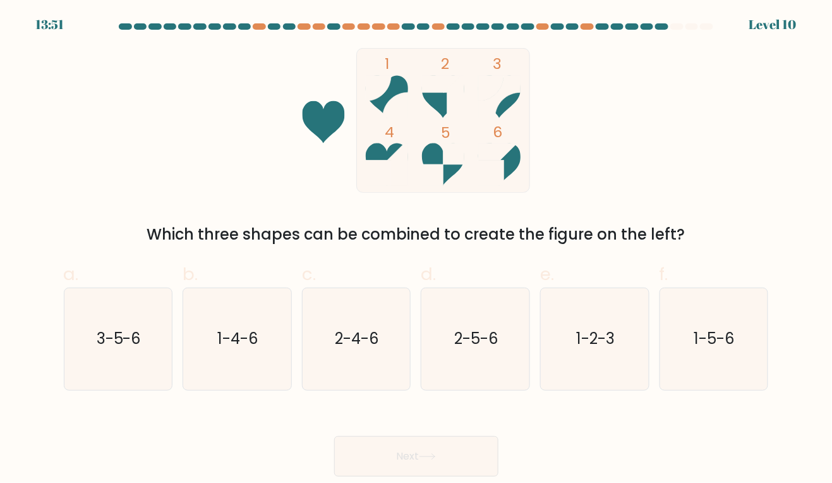
click at [193, 126] on div "1 2 3 4 5 6 Which three shapes can be combined to create the figure on the left?" at bounding box center [416, 147] width 720 height 198
click at [397, 320] on icon "2-4-6" at bounding box center [356, 339] width 102 height 102
click at [416, 250] on input "c. 2-4-6" at bounding box center [416, 245] width 1 height 8
radio input "true"
click at [457, 476] on button "Next" at bounding box center [416, 456] width 164 height 40
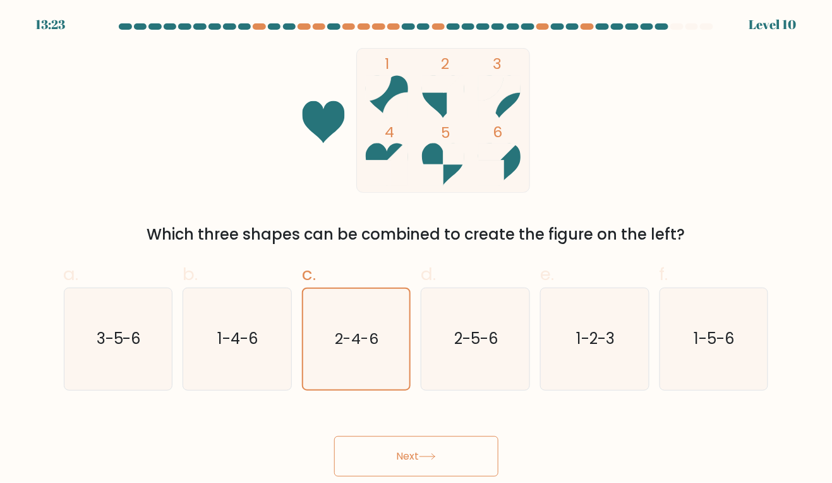
click at [436, 460] on icon at bounding box center [427, 456] width 17 height 7
click at [437, 476] on button "Next" at bounding box center [416, 456] width 164 height 40
click at [440, 469] on button "Next" at bounding box center [416, 456] width 164 height 40
click at [444, 476] on button "Next" at bounding box center [416, 456] width 164 height 40
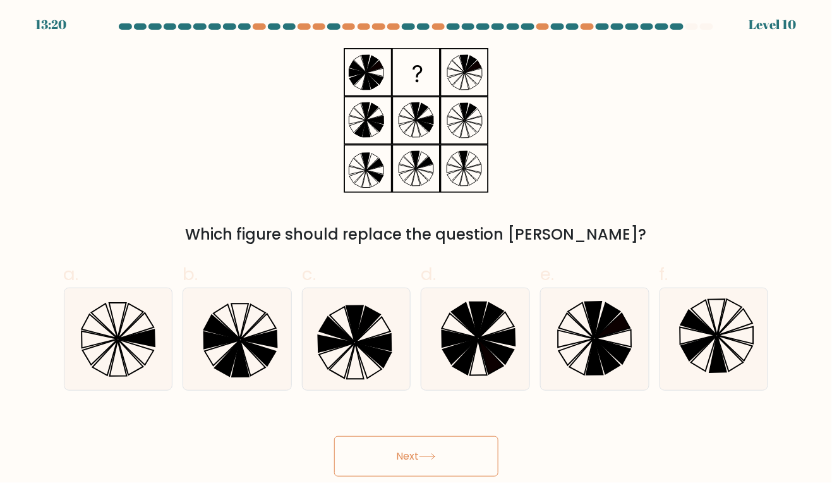
click at [454, 470] on button "Next" at bounding box center [416, 456] width 164 height 40
click at [179, 156] on div "Which figure should replace the question mark?" at bounding box center [416, 147] width 720 height 198
click at [613, 349] on icon at bounding box center [595, 339] width 102 height 102
click at [417, 250] on input "e." at bounding box center [416, 245] width 1 height 8
radio input "true"
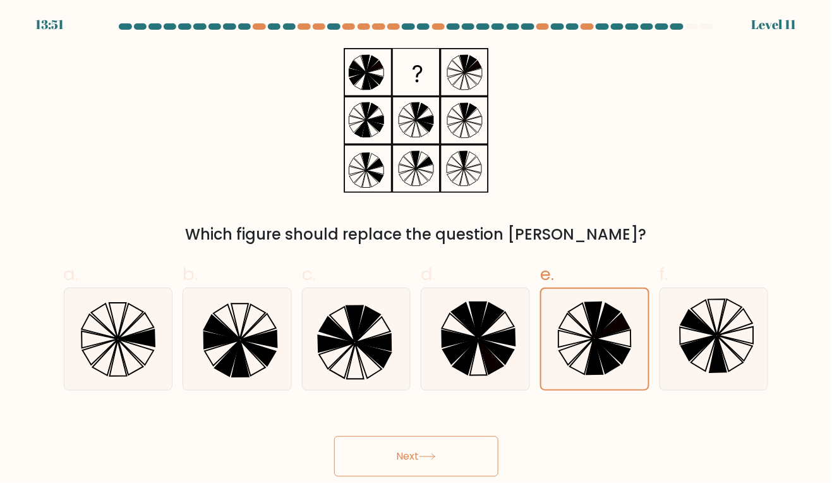
click at [462, 457] on button "Next" at bounding box center [416, 456] width 164 height 40
click at [463, 476] on button "Next" at bounding box center [416, 456] width 164 height 40
click at [461, 466] on button "Next" at bounding box center [416, 456] width 164 height 40
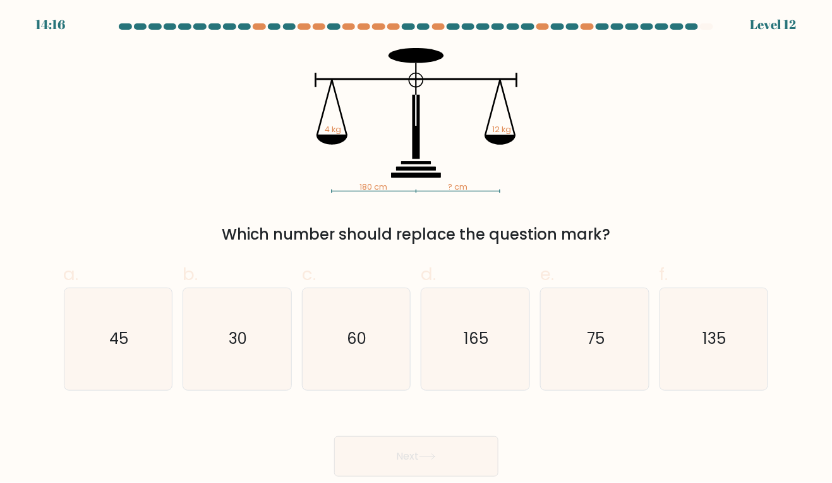
click at [305, 354] on icon "60" at bounding box center [356, 339] width 102 height 102
click at [416, 250] on input "c. 60" at bounding box center [416, 245] width 1 height 8
radio input "true"
click at [494, 476] on button "Next" at bounding box center [416, 456] width 164 height 40
click at [481, 482] on body "14:15 Level 12" at bounding box center [416, 241] width 832 height 483
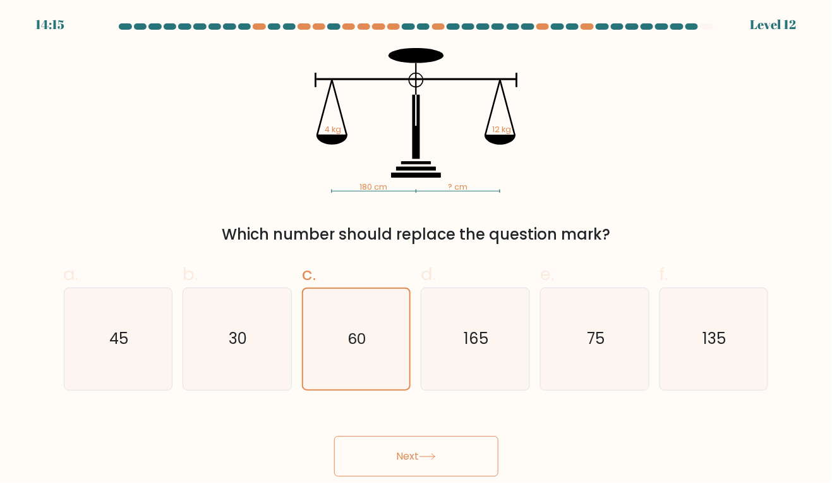
click at [472, 476] on button "Next" at bounding box center [416, 456] width 164 height 40
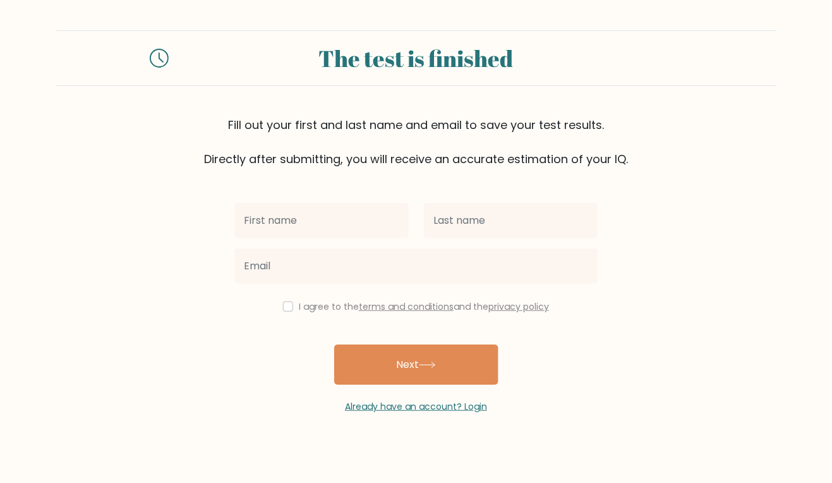
scroll to position [40, 0]
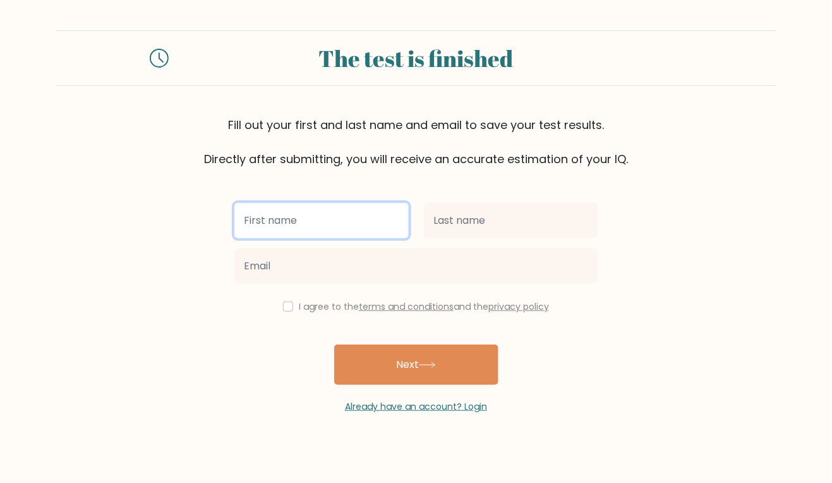
click at [348, 203] on input "text" at bounding box center [321, 220] width 174 height 35
type input "Omera"
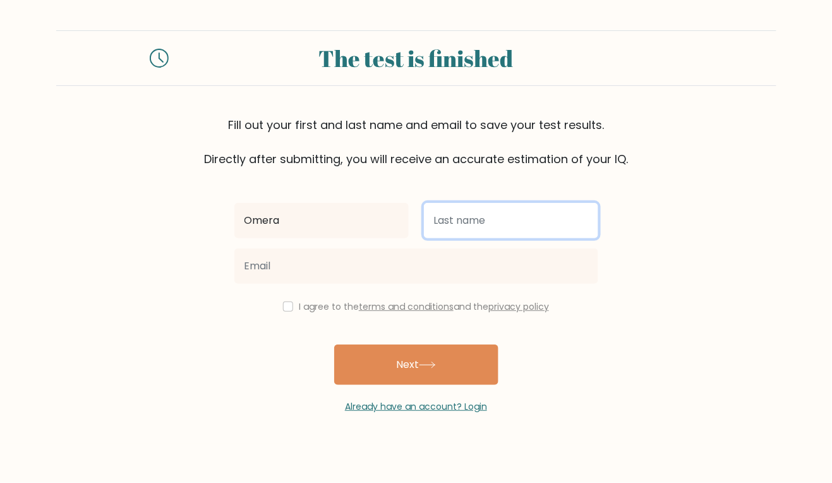
click at [522, 203] on input "text" at bounding box center [511, 220] width 174 height 35
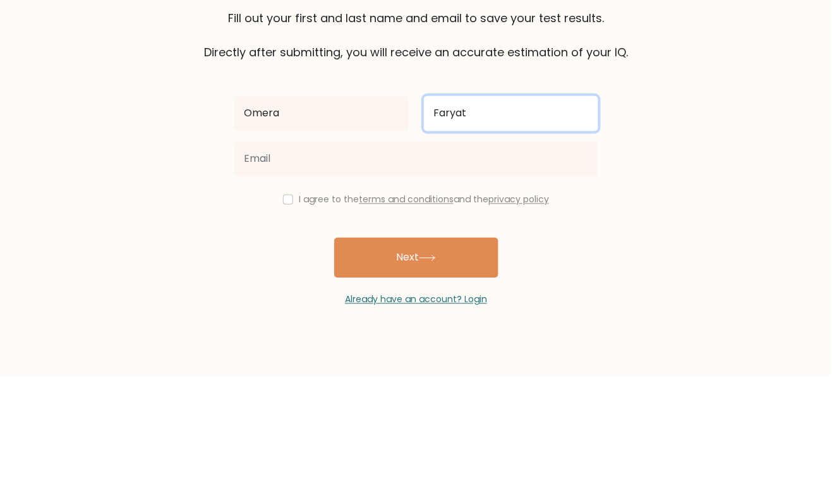
type input "Faryat"
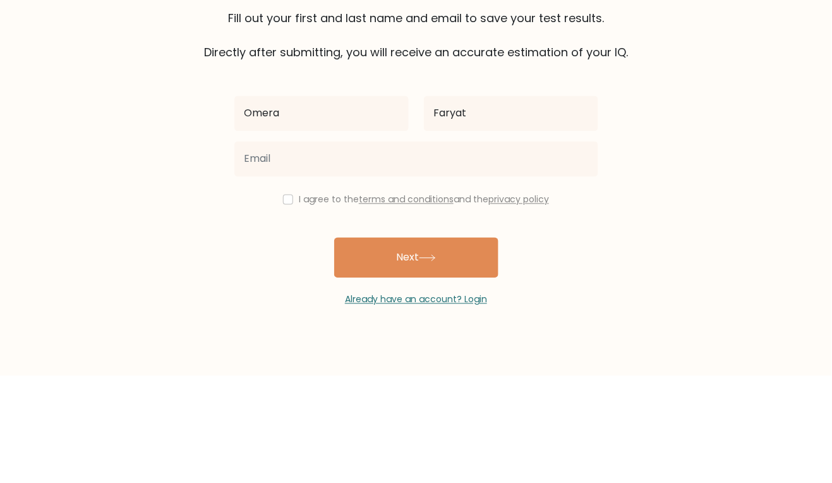
click at [462, 344] on button "Next" at bounding box center [416, 364] width 164 height 40
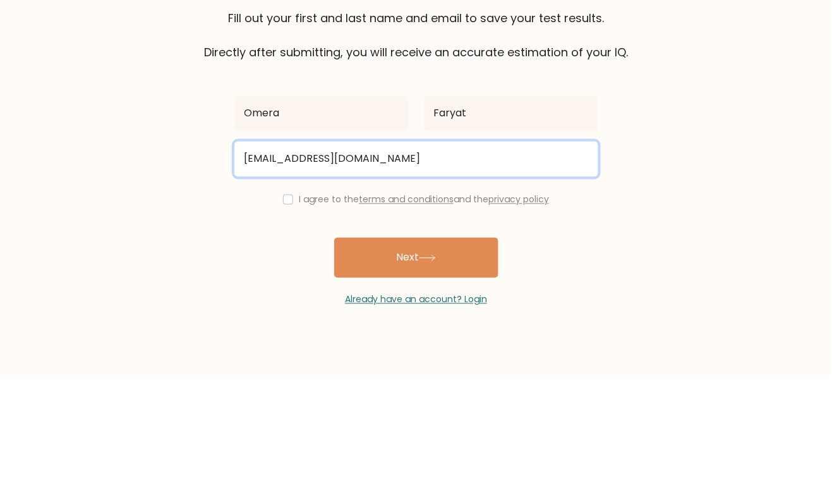
type input "omerafaryat2011@gmail.com"
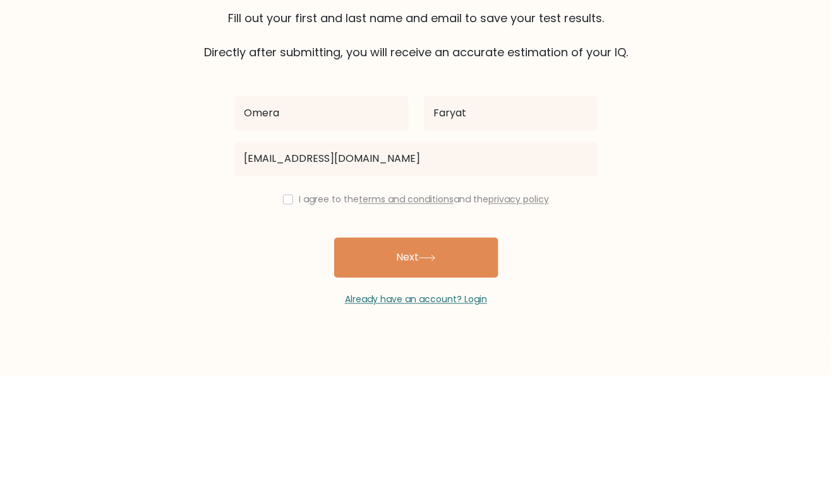
click at [477, 344] on button "Next" at bounding box center [416, 364] width 164 height 40
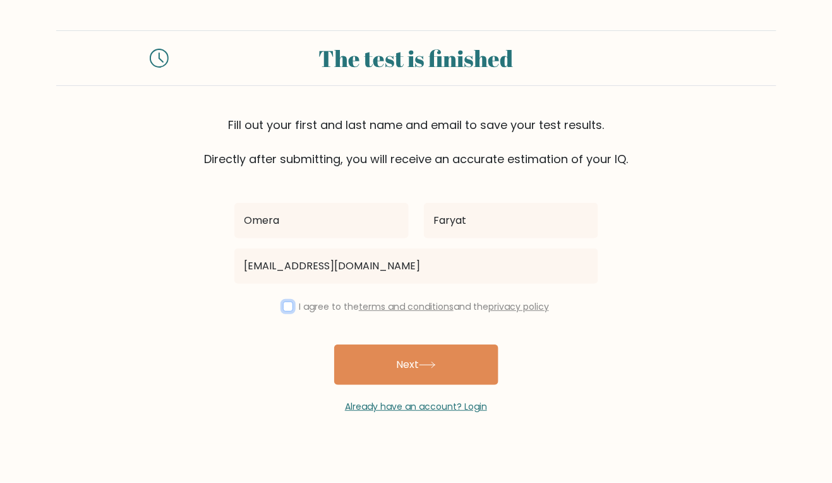
click at [283, 301] on input "checkbox" at bounding box center [288, 306] width 10 height 10
checkbox input "true"
click at [442, 344] on button "Next" at bounding box center [416, 364] width 164 height 40
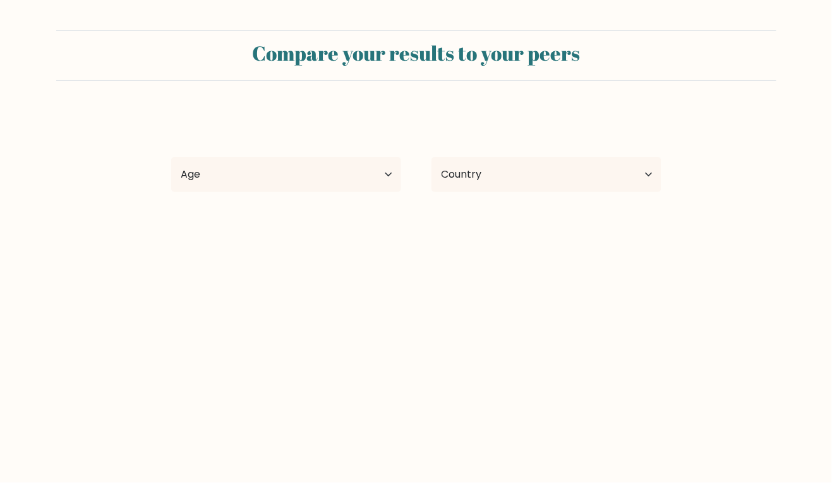
select select "BD"
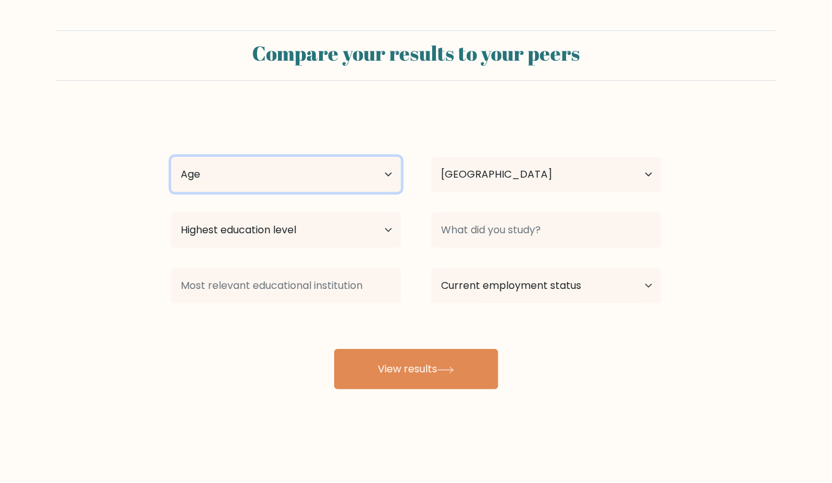
click at [395, 171] on select "Age Under [DEMOGRAPHIC_DATA] [DEMOGRAPHIC_DATA] [DEMOGRAPHIC_DATA] [DEMOGRAPHIC…" at bounding box center [286, 174] width 230 height 35
select select "min_18"
click at [171, 157] on select "Age Under [DEMOGRAPHIC_DATA] [DEMOGRAPHIC_DATA] [DEMOGRAPHIC_DATA] [DEMOGRAPHIC…" at bounding box center [286, 174] width 230 height 35
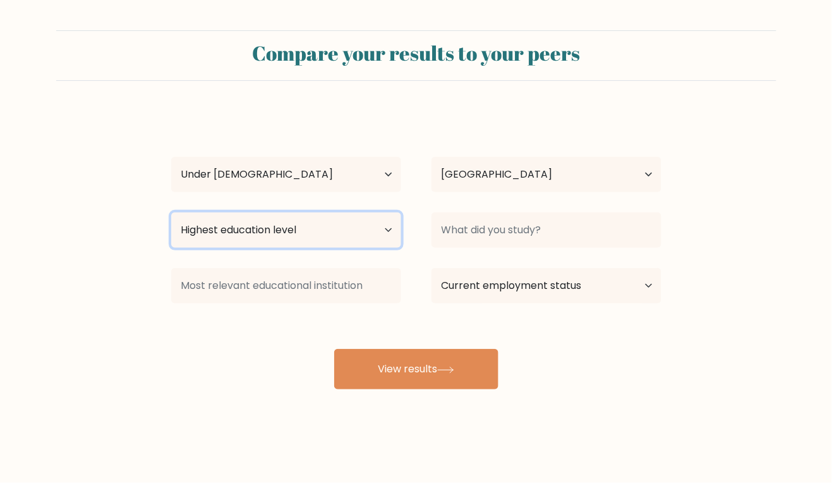
click at [399, 226] on select "Highest education level No schooling Primary Lower Secondary Upper Secondary Oc…" at bounding box center [286, 229] width 230 height 35
select select "lower_secondary"
click at [171, 212] on select "Highest education level No schooling Primary Lower Secondary Upper Secondary Oc…" at bounding box center [286, 229] width 230 height 35
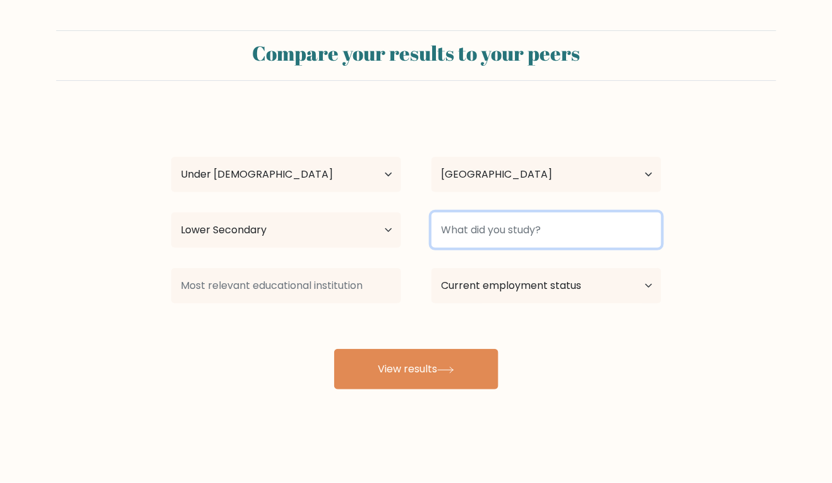
click at [611, 227] on input at bounding box center [546, 229] width 230 height 35
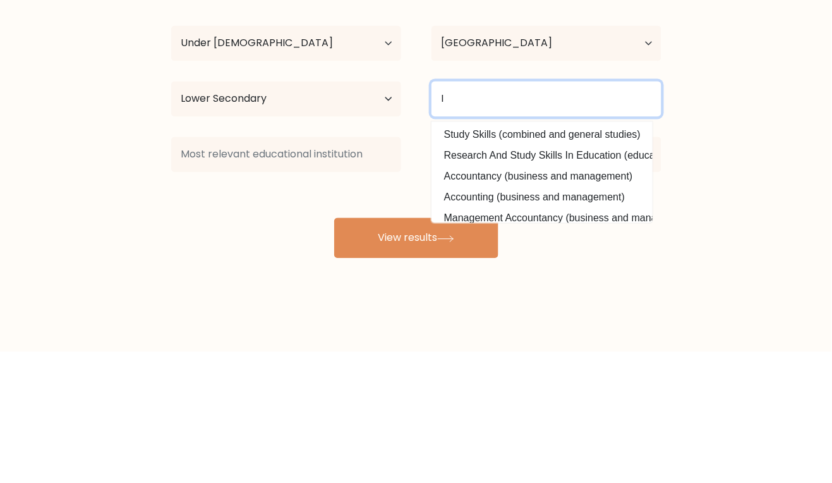
type input "I"
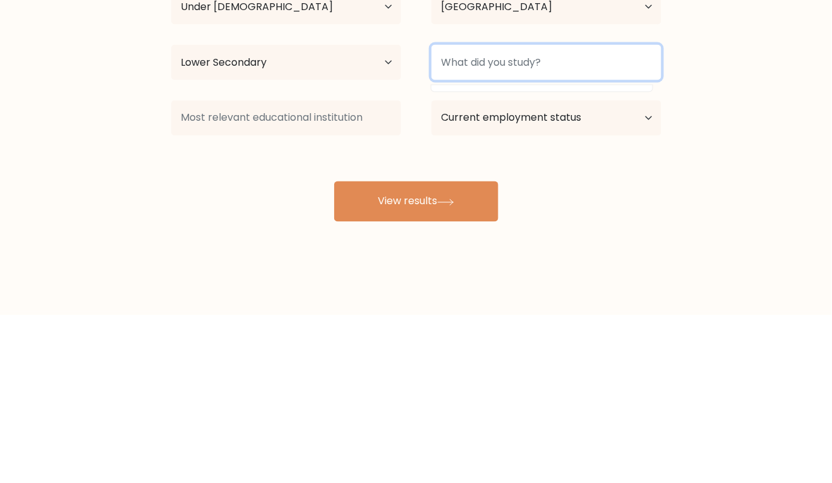
click at [593, 231] on input at bounding box center [546, 229] width 230 height 35
type input "K"
type input "Nothing actually"
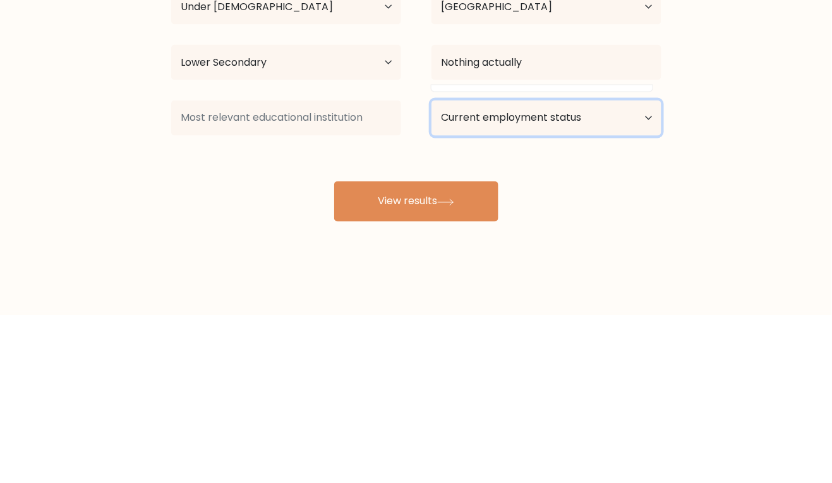
click at [645, 284] on select "Current employment status Employed Student Retired Other / prefer not to answer" at bounding box center [546, 285] width 230 height 35
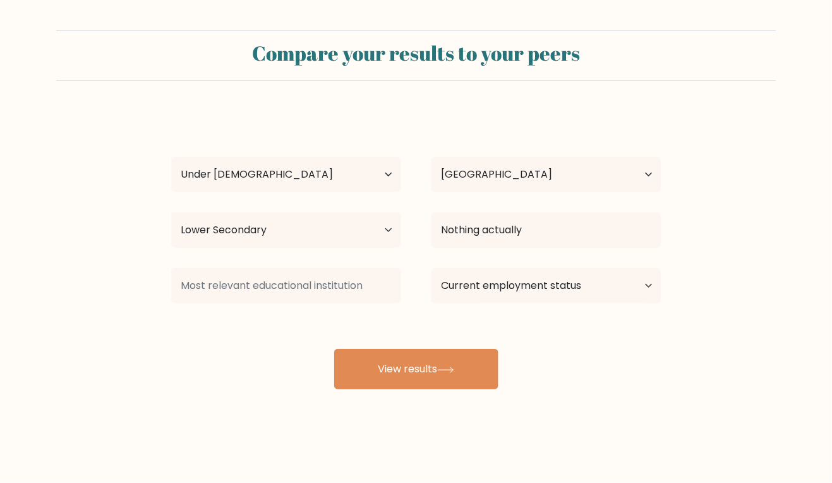
click at [683, 346] on form "Compare your results to your peers Omera Faryat Age Under 18 years old 18-24 ye…" at bounding box center [416, 209] width 832 height 359
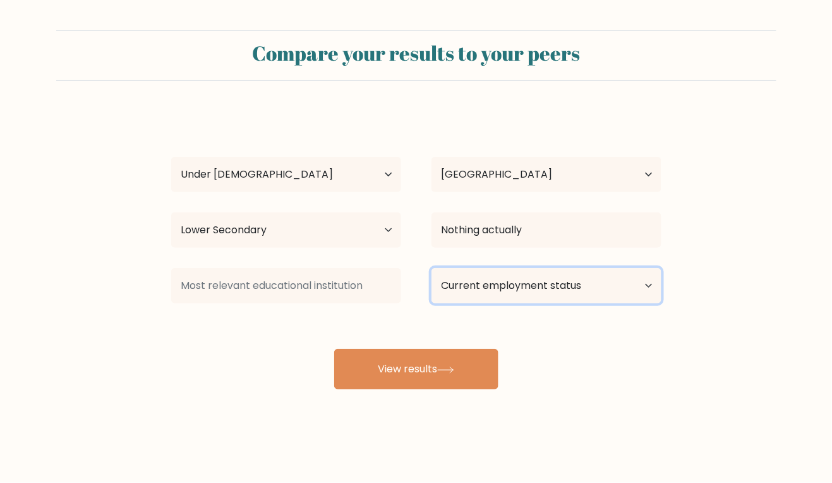
click at [644, 292] on select "Current employment status Employed Student Retired Other / prefer not to answer" at bounding box center [546, 285] width 230 height 35
select select "student"
click at [431, 268] on select "Current employment status Employed Student Retired Other / prefer not to answer" at bounding box center [546, 285] width 230 height 35
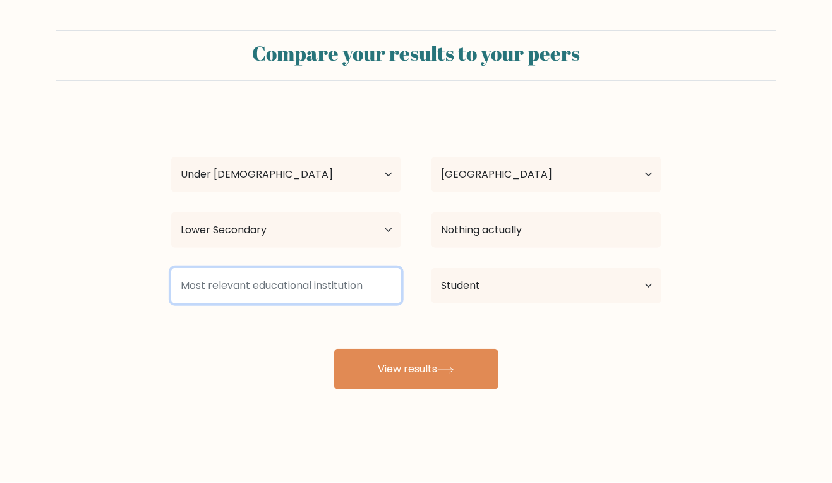
click at [201, 282] on input at bounding box center [286, 285] width 230 height 35
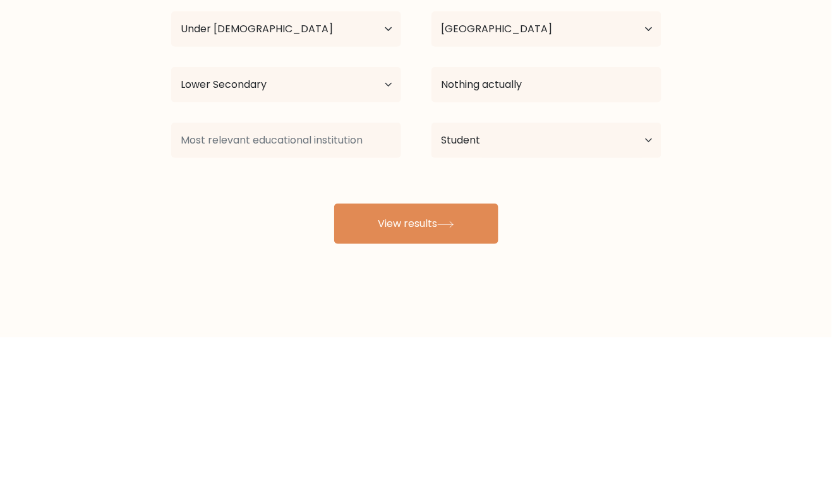
click at [474, 380] on button "View results" at bounding box center [416, 369] width 164 height 40
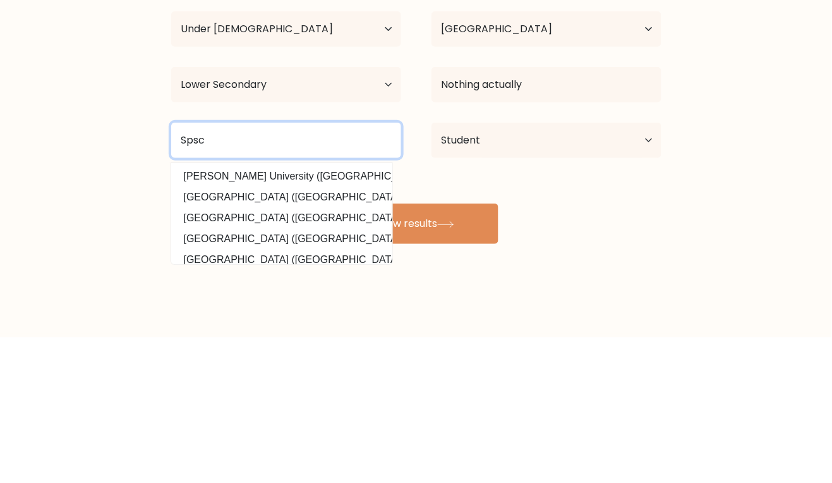
type input "Spsc"
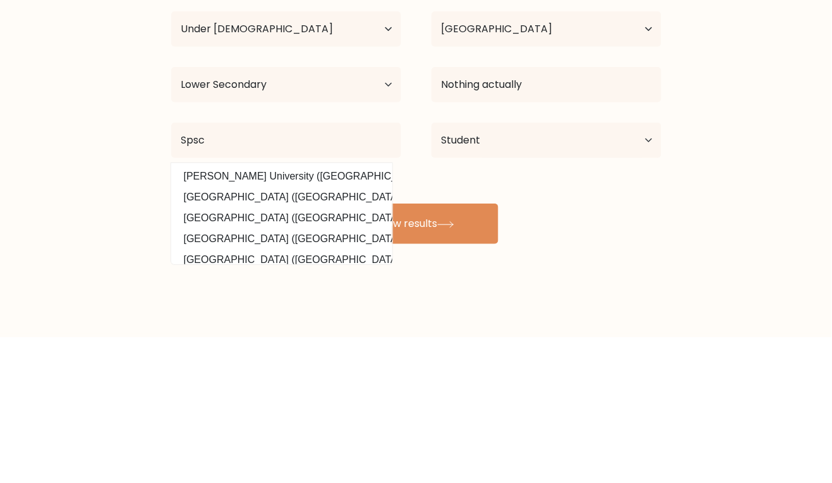
click at [490, 378] on button "View results" at bounding box center [416, 369] width 164 height 40
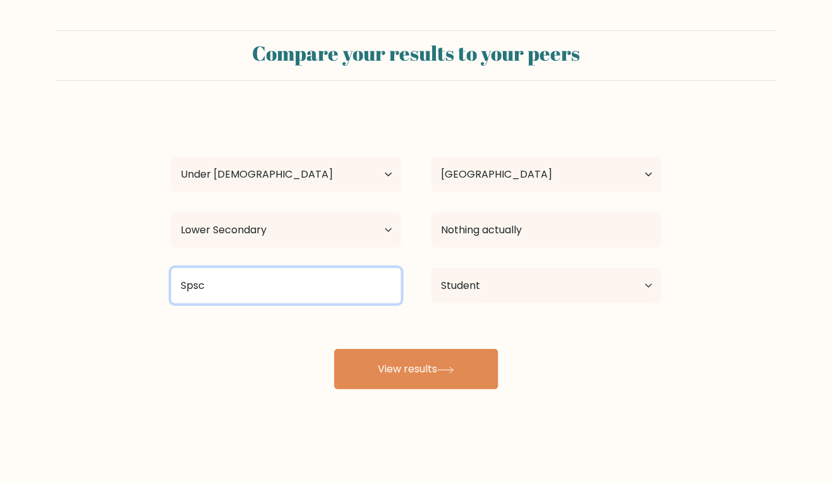
click at [342, 282] on input "Spsc" at bounding box center [286, 285] width 230 height 35
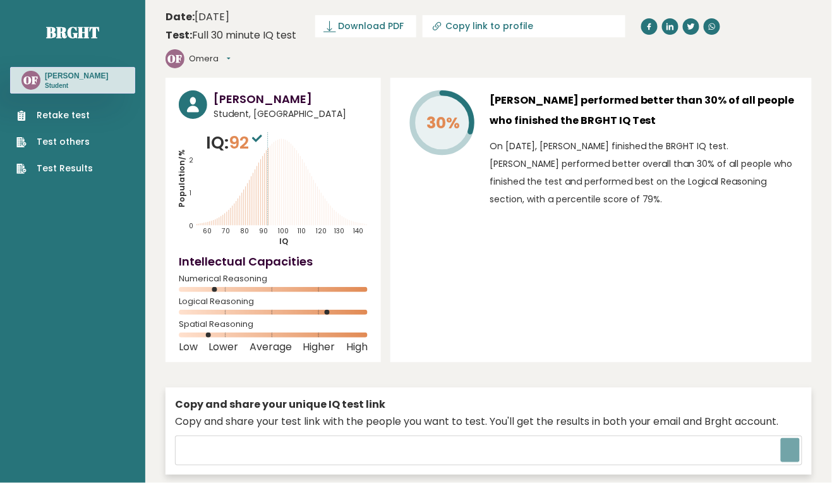
type input "https://brght.org/share/c5apo8aj/?brght-intelligence-test"
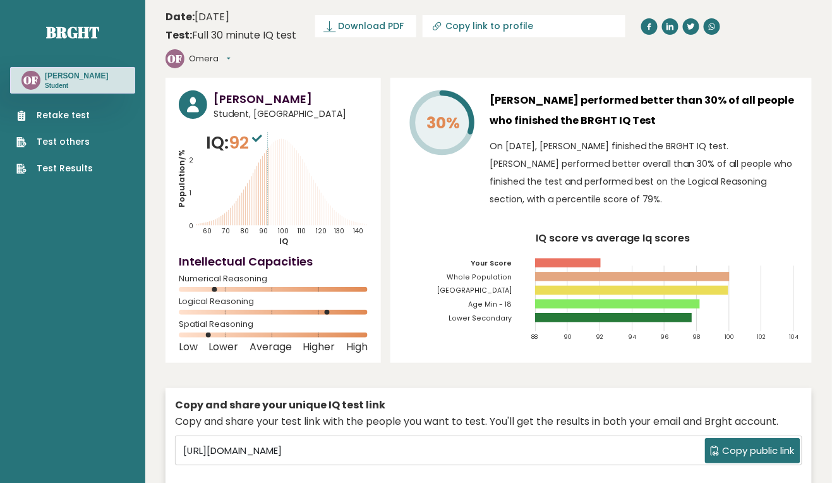
click at [231, 57] on button "Omera" at bounding box center [210, 58] width 42 height 13
click at [374, 61] on header "Date: September 12, 2025 Test: Full 30 minute IQ test Download PDF Downloading.…" at bounding box center [489, 38] width 646 height 65
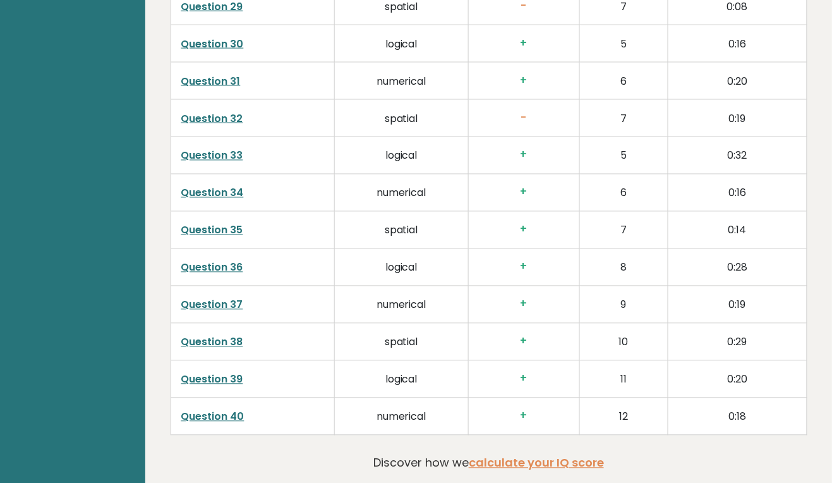
scroll to position [3155, 0]
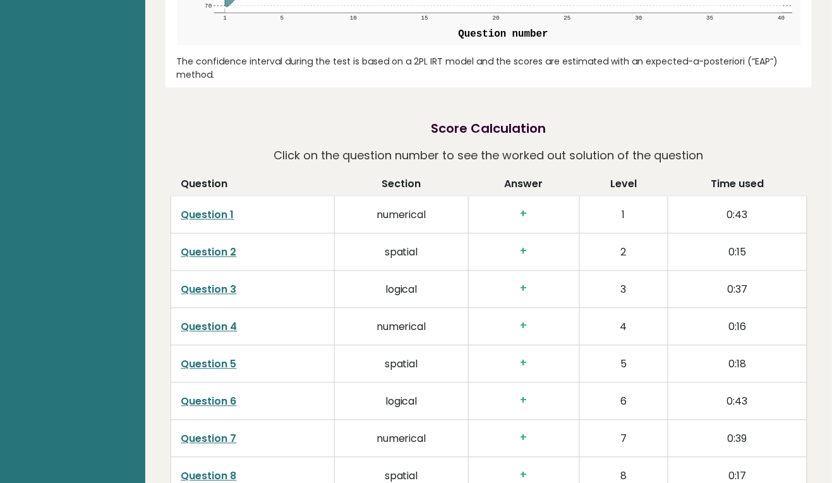
scroll to position [1833, 0]
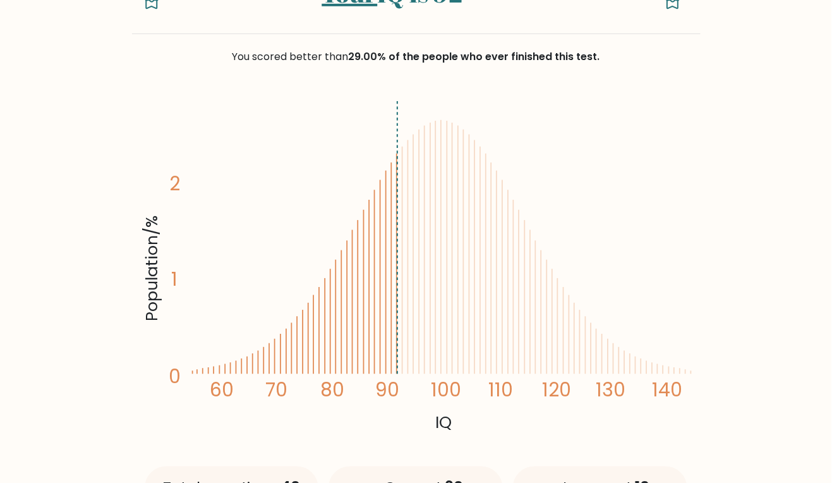
scroll to position [49, 0]
